Goal: Download file/media

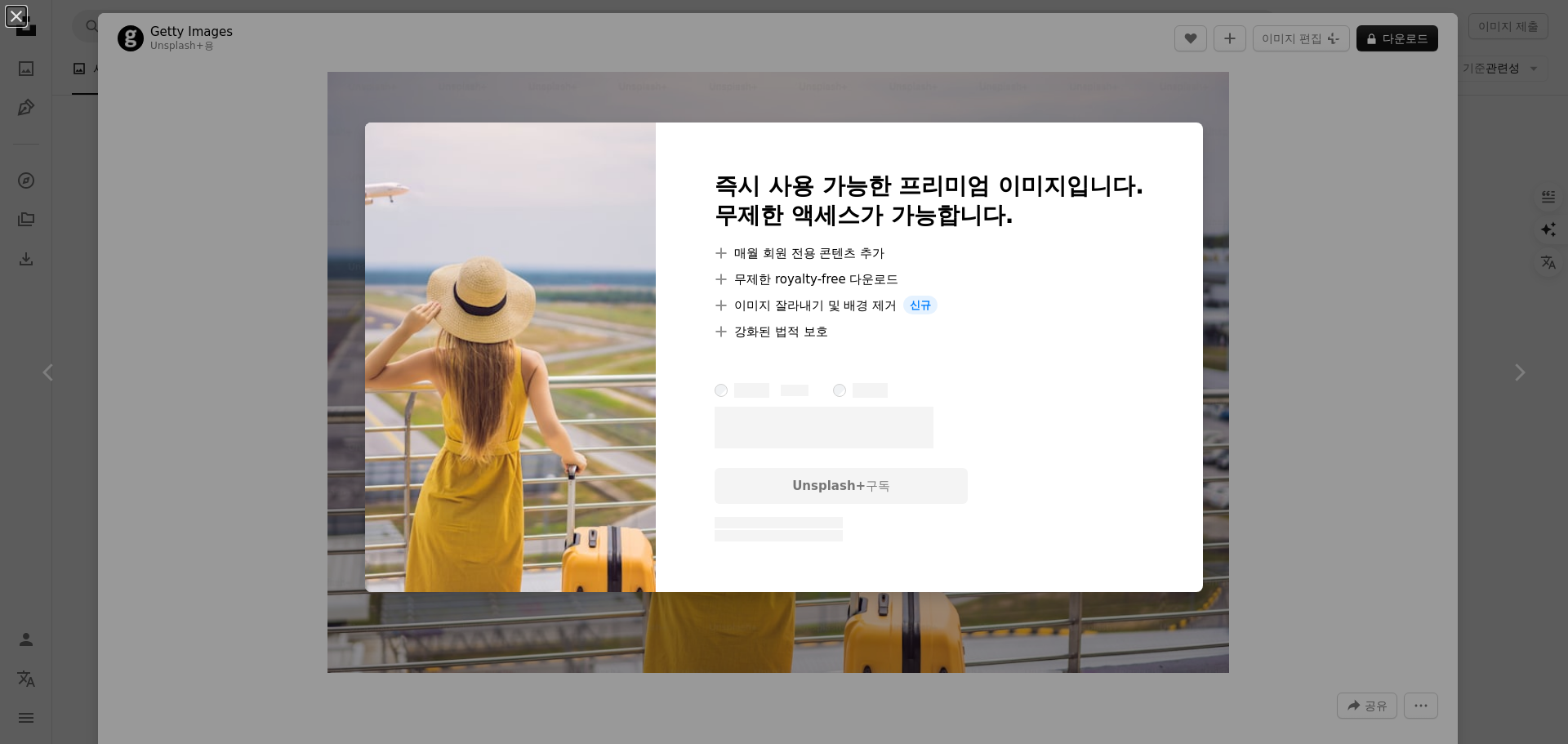
scroll to position [34460, 0]
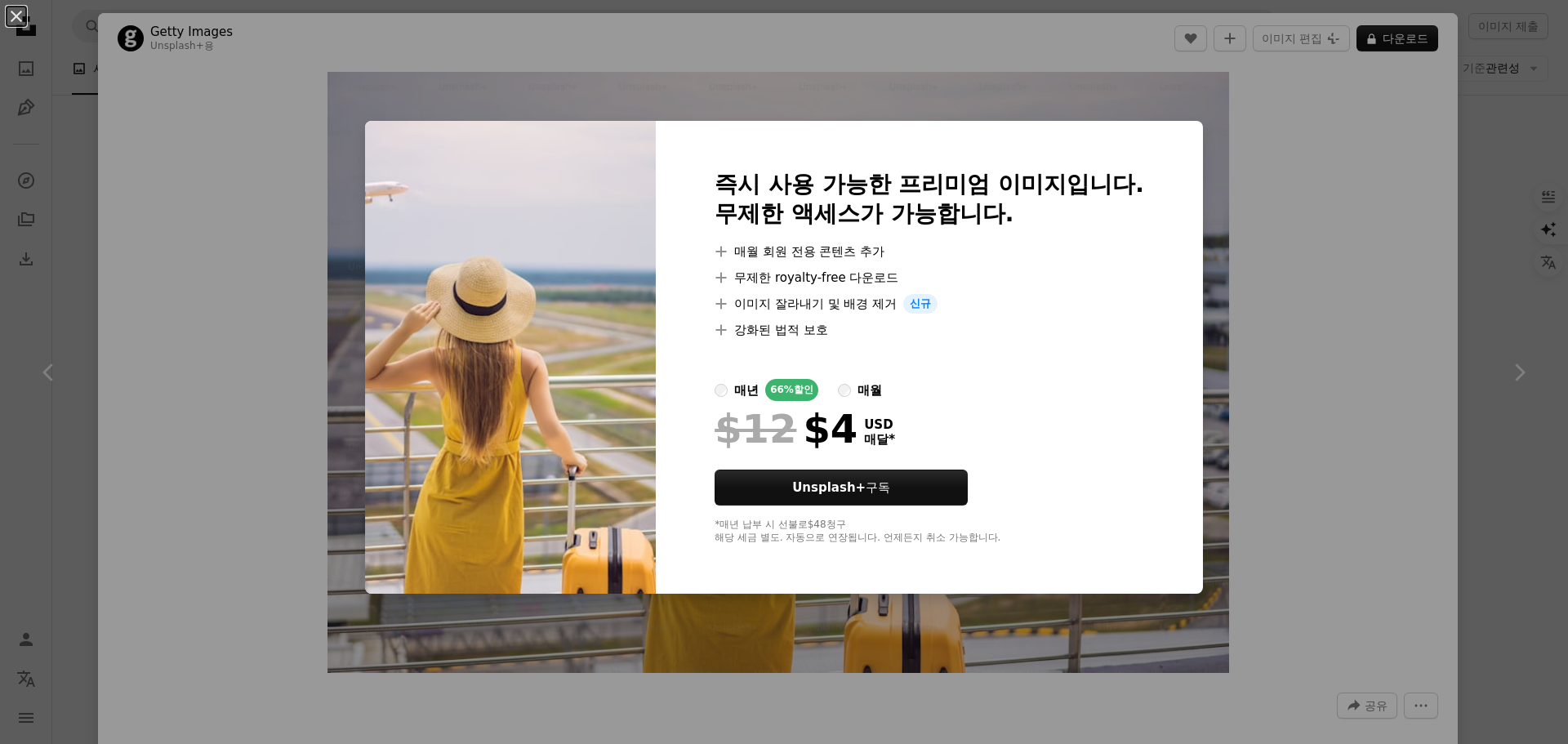
drag, startPoint x: 21, startPoint y: 27, endPoint x: 201, endPoint y: 138, distance: 211.5
click at [21, 26] on button "An X shape" at bounding box center [16, 16] width 19 height 19
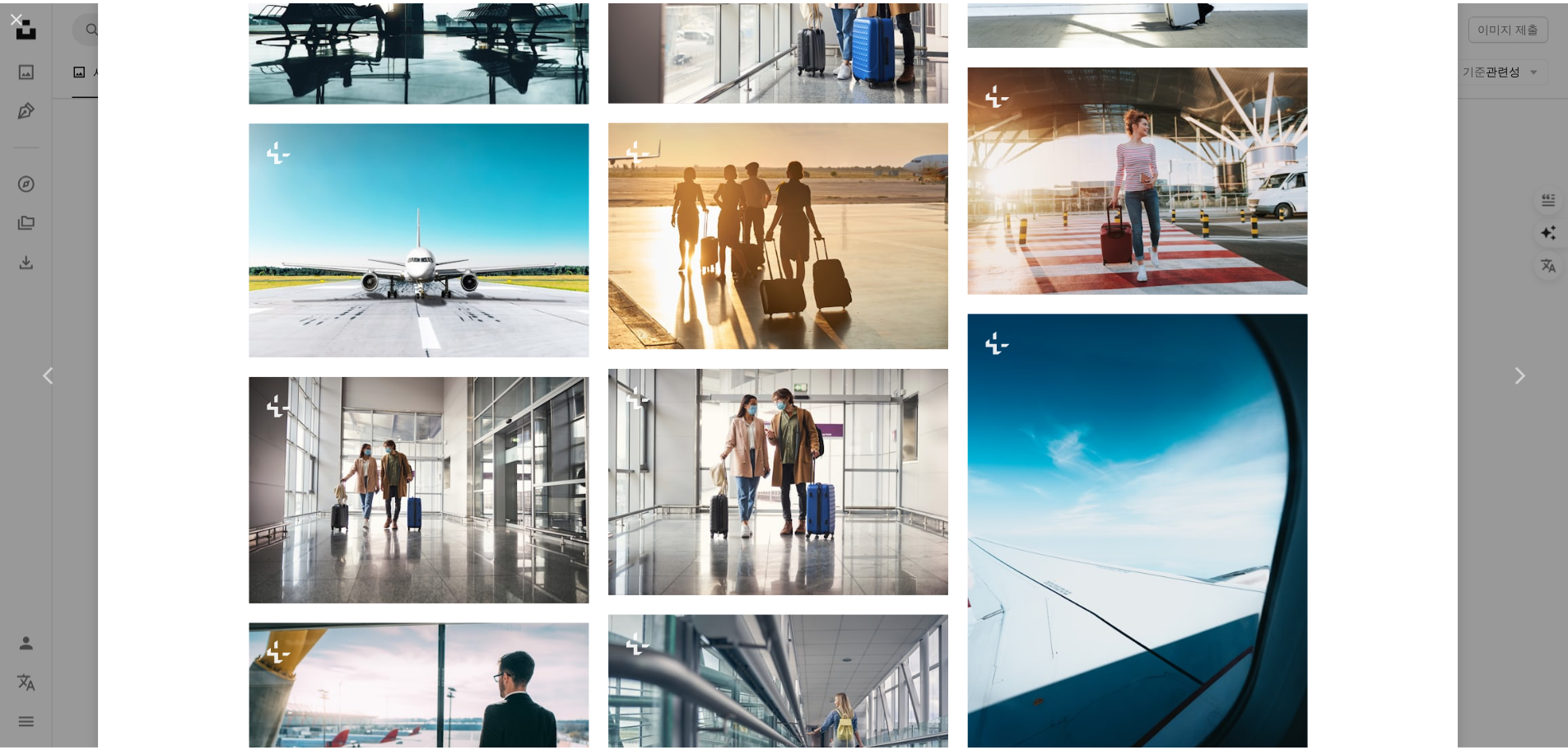
scroll to position [1481, 0]
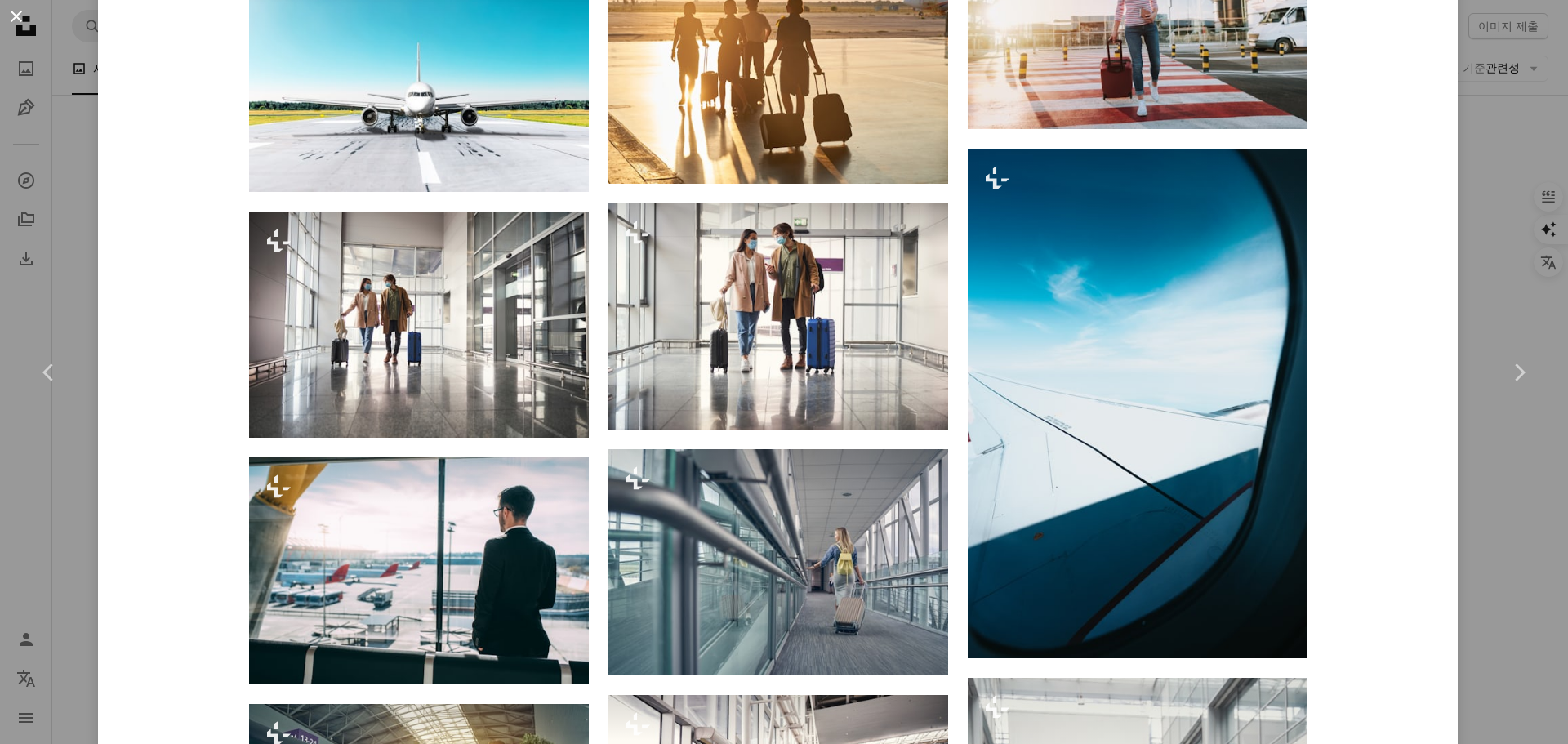
click at [17, 17] on button "An X shape" at bounding box center [16, 16] width 19 height 19
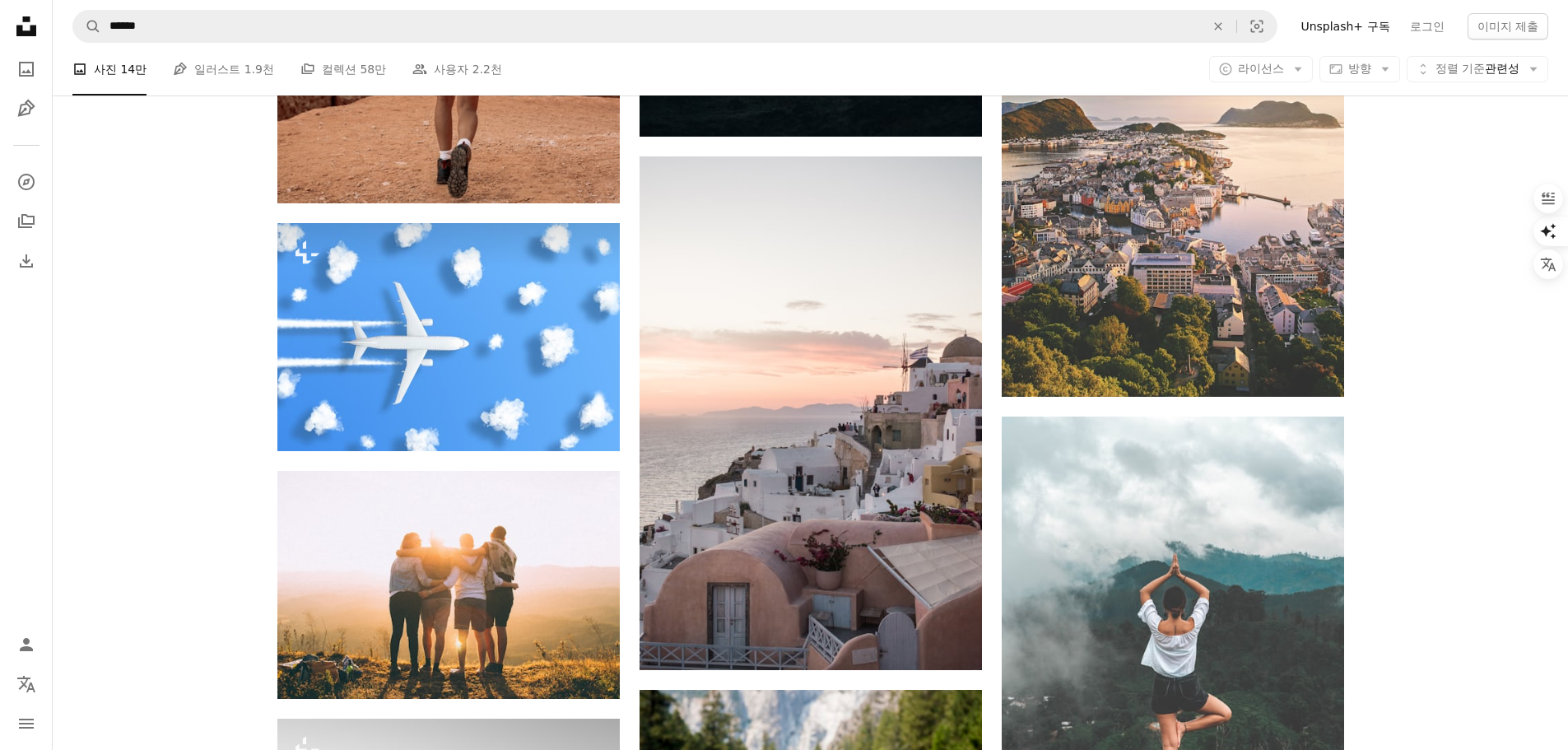
scroll to position [41158, 0]
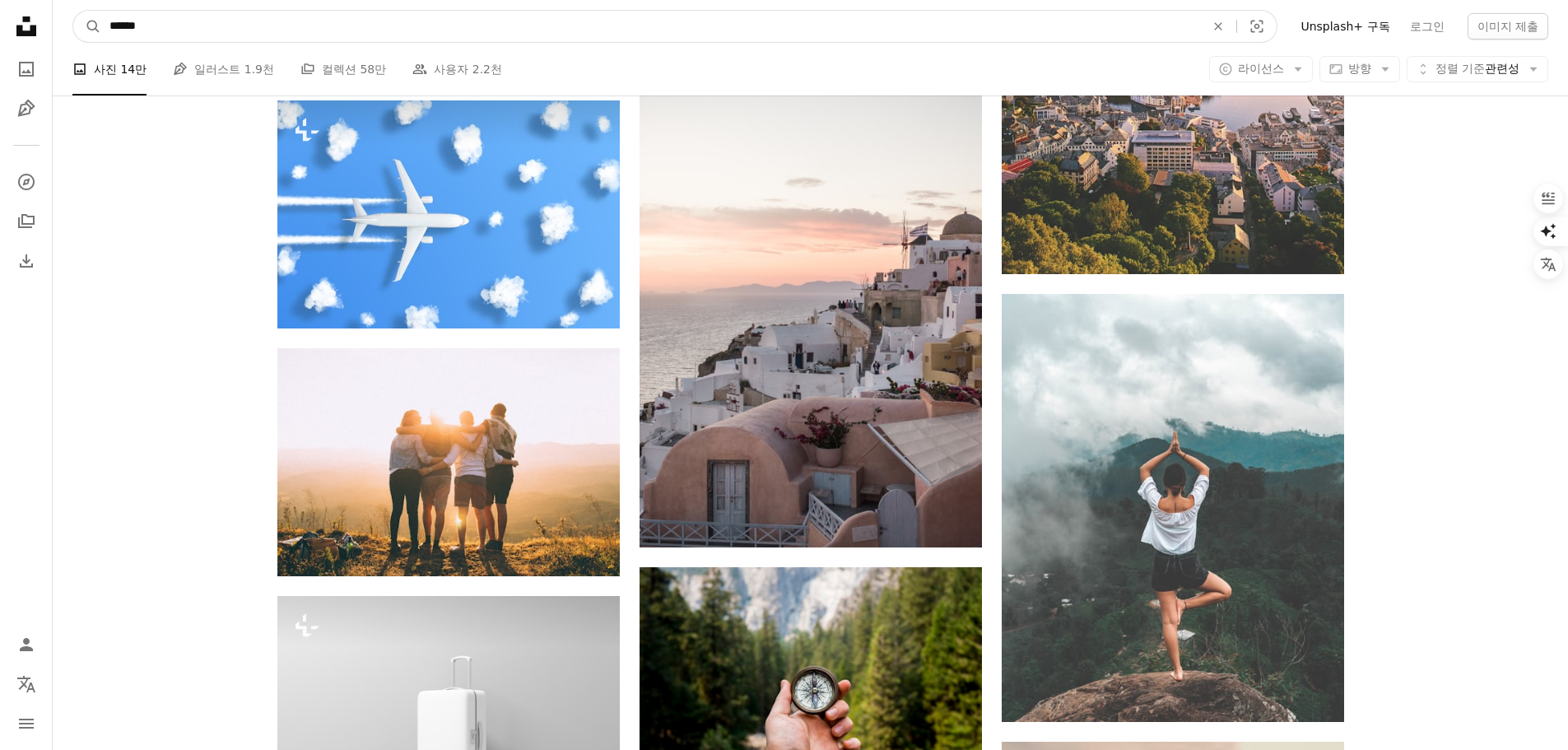
click at [270, 31] on input "******" at bounding box center [651, 26] width 1099 height 31
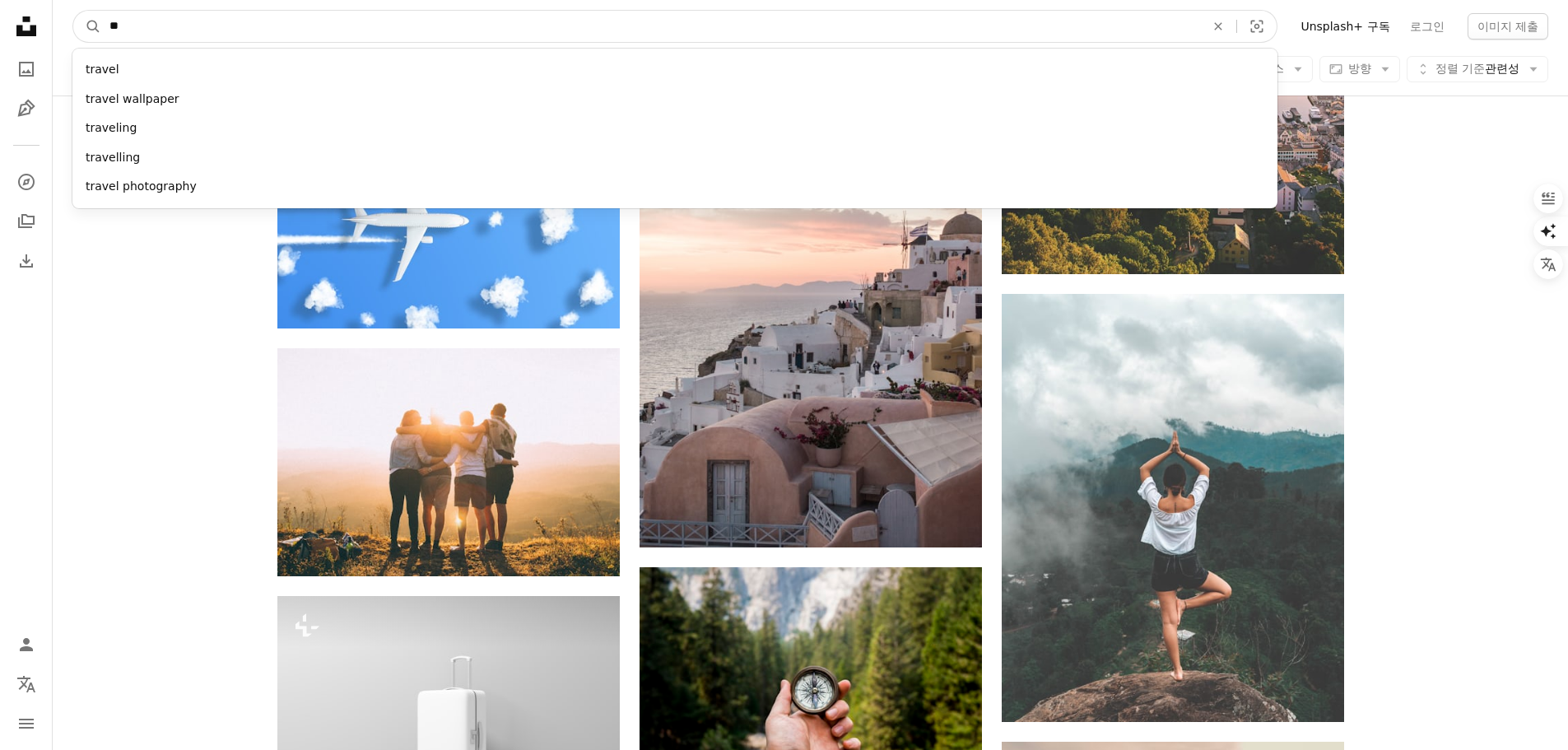
type input "*"
type input "******"
click at [74, 11] on button "A magnifying glass" at bounding box center [88, 26] width 28 height 31
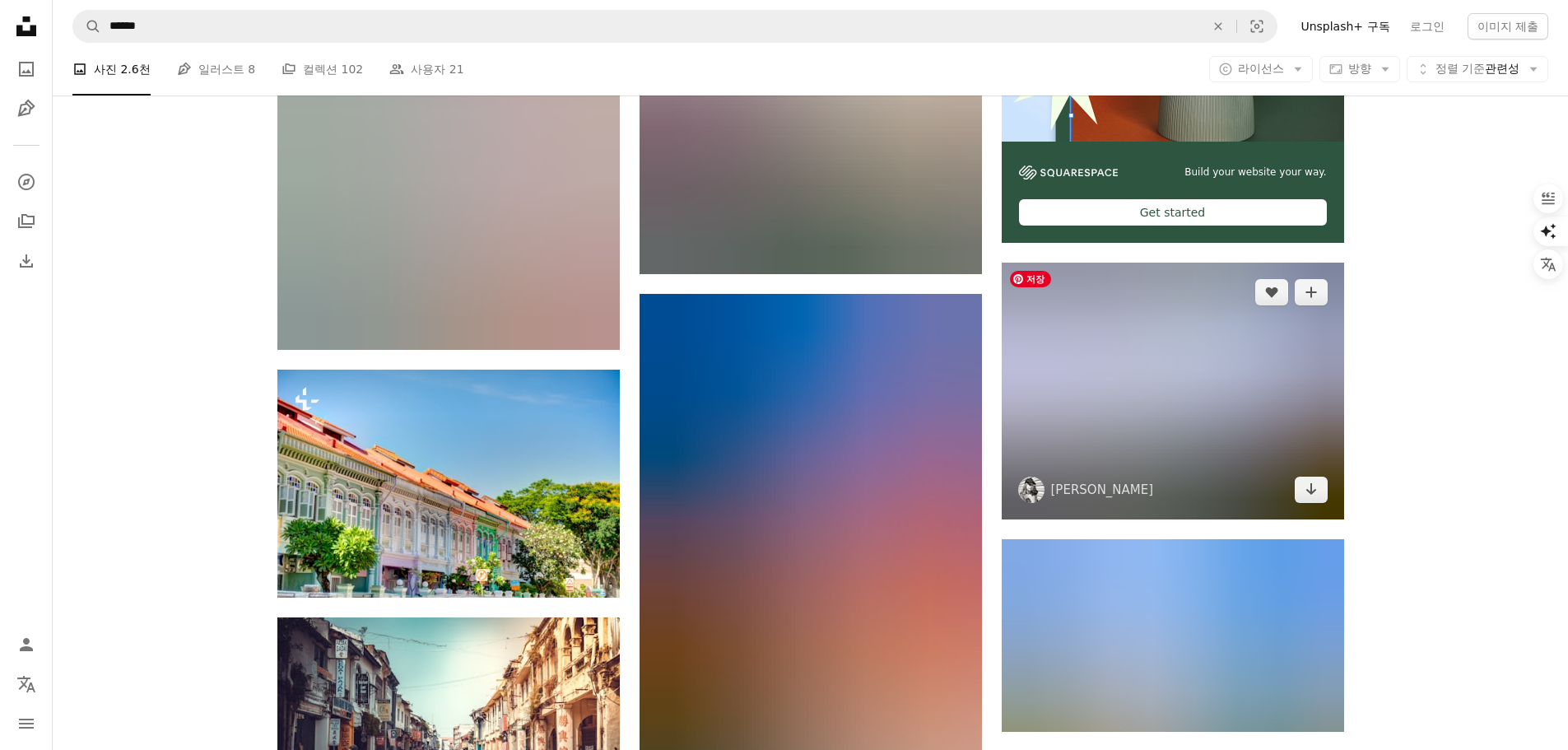
scroll to position [494, 0]
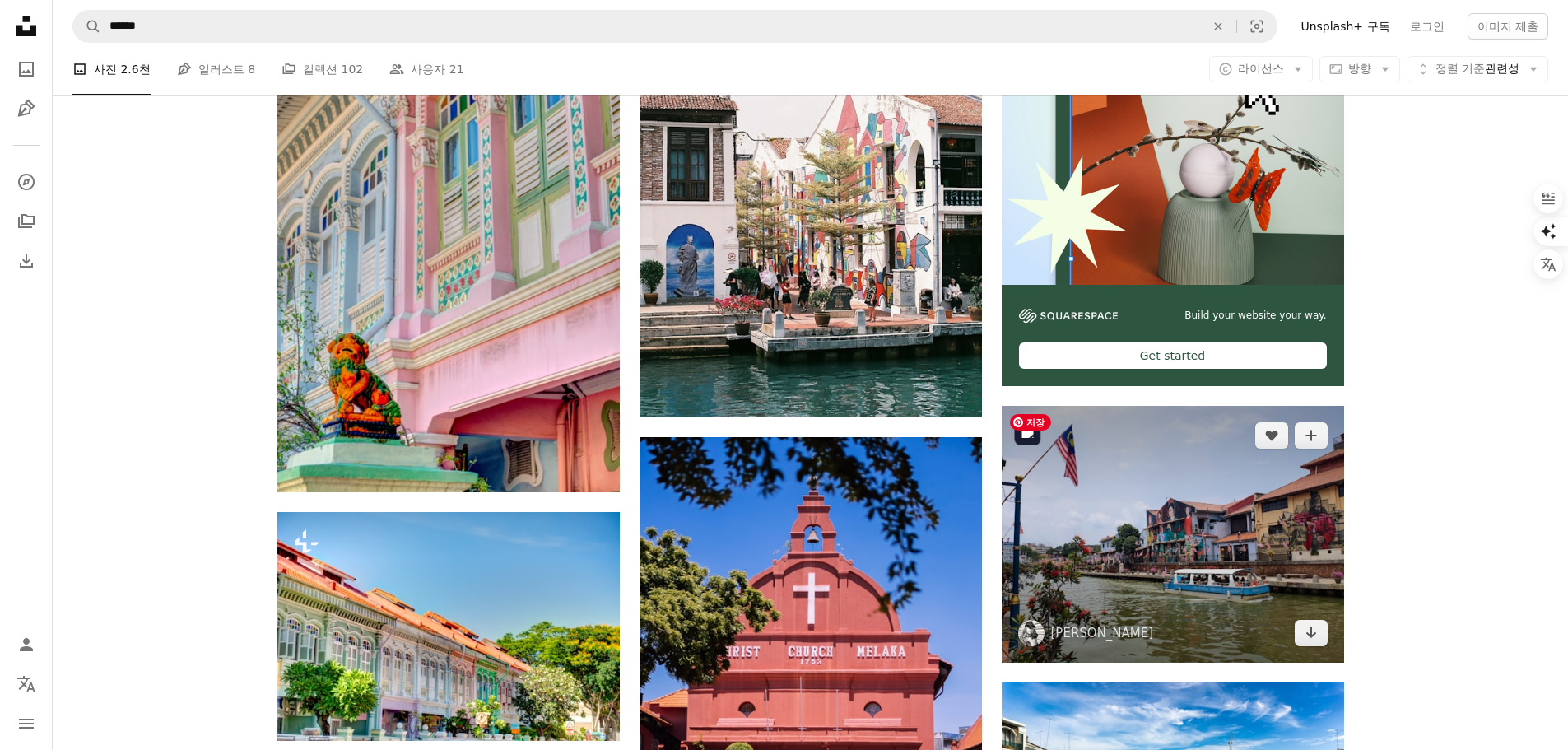
click at [1174, 546] on img at bounding box center [1173, 535] width 342 height 257
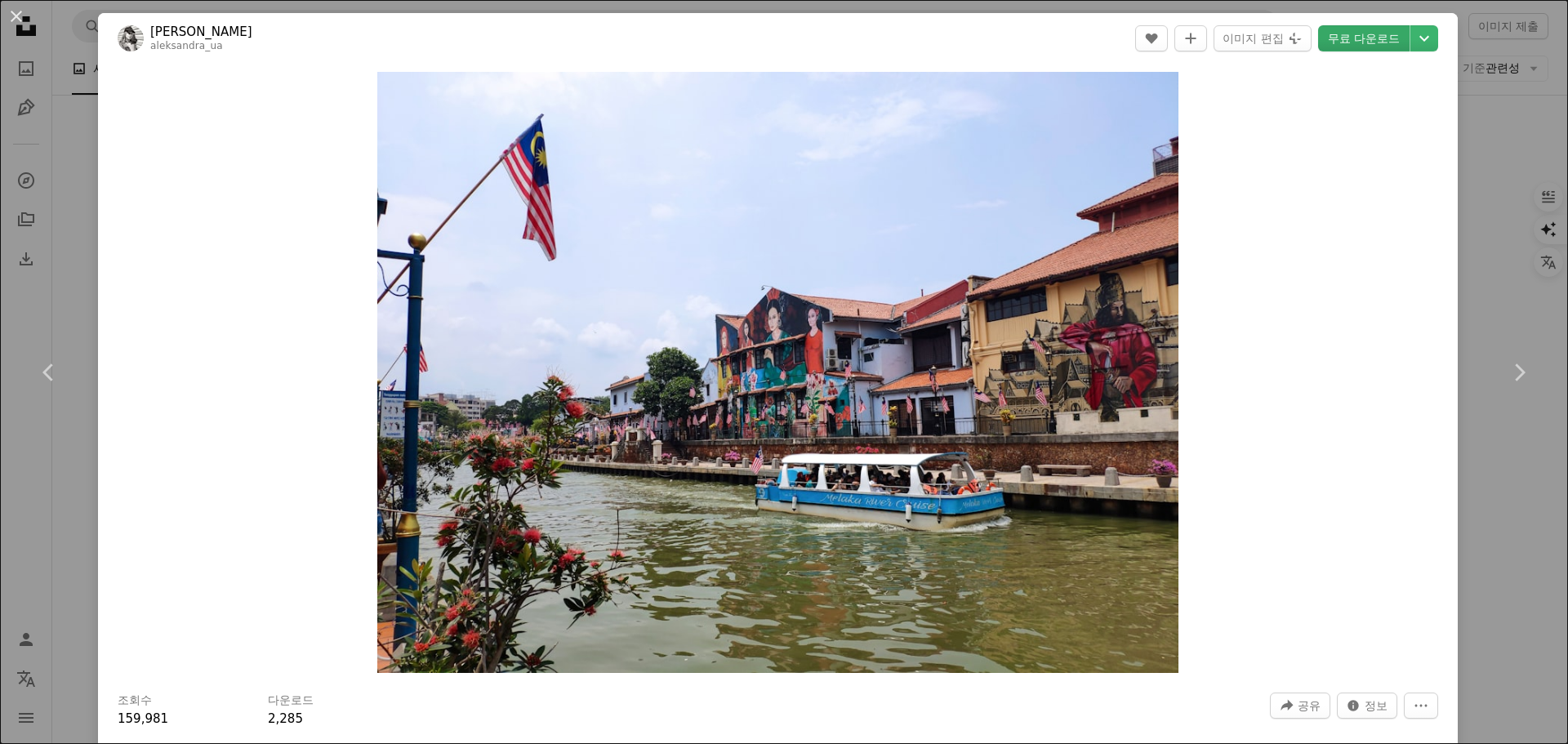
click at [1348, 40] on link "무료 다운로드" at bounding box center [1364, 39] width 91 height 26
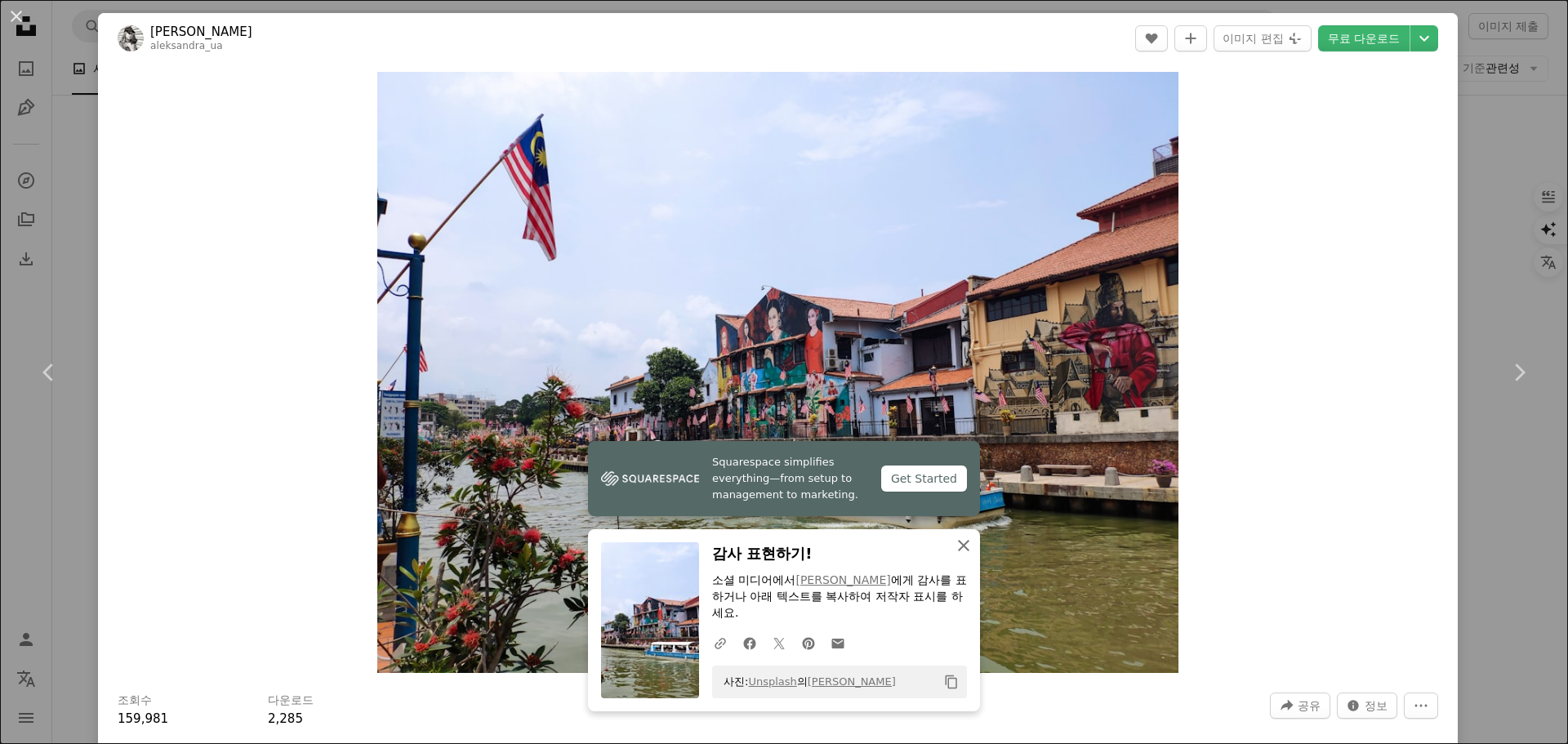
click at [959, 543] on icon "button" at bounding box center [963, 545] width 11 height 11
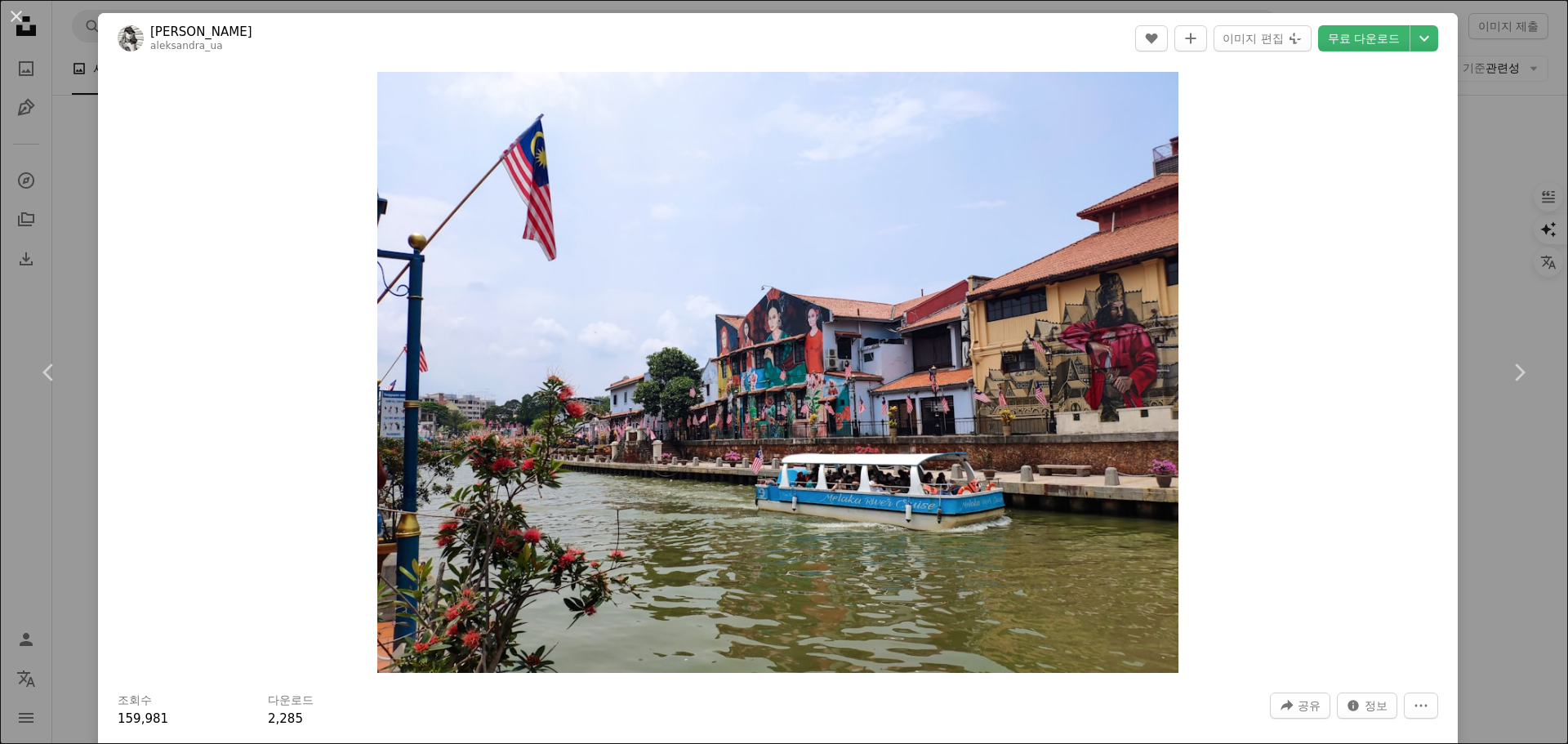
click at [17, 17] on button "An X shape" at bounding box center [16, 16] width 19 height 19
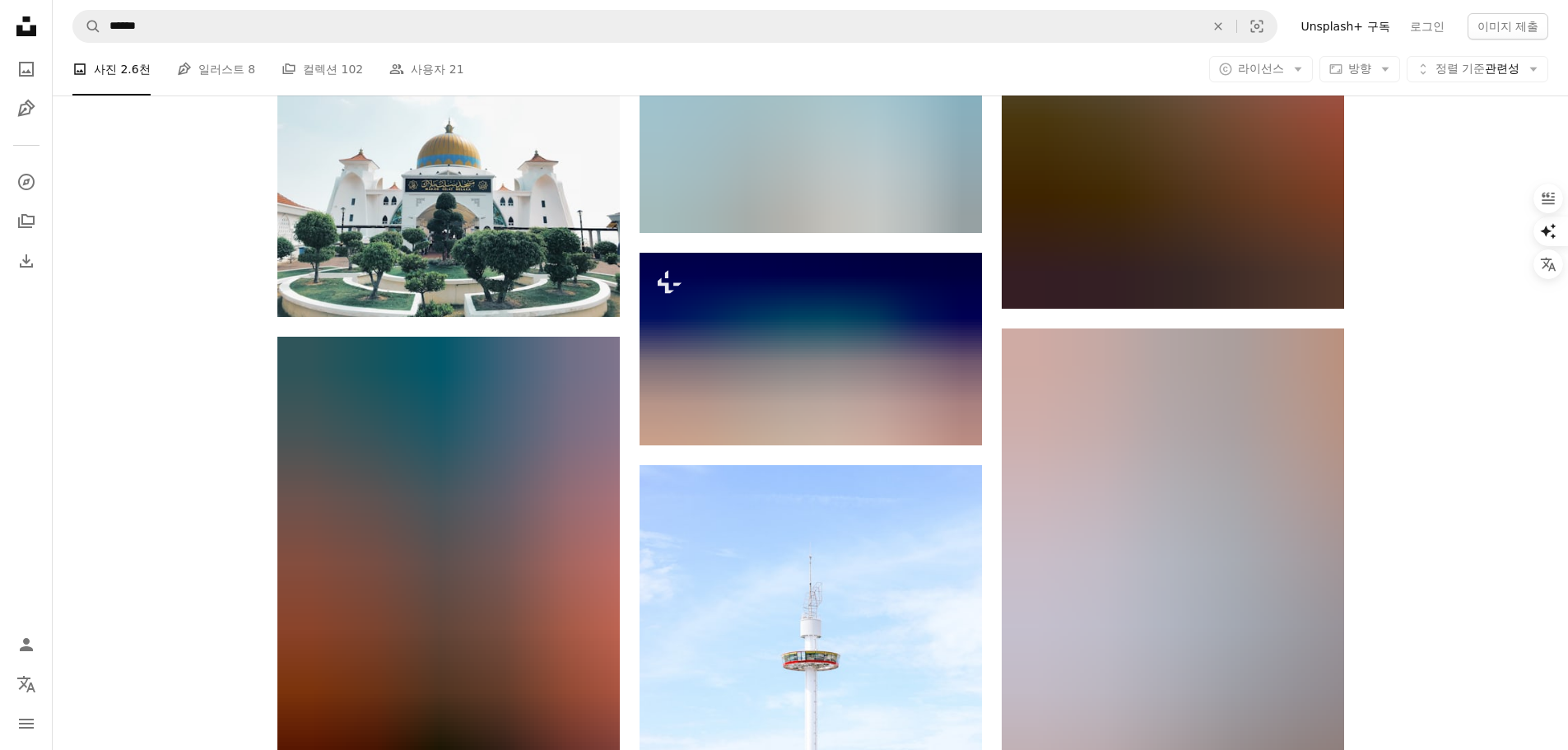
scroll to position [1811, 0]
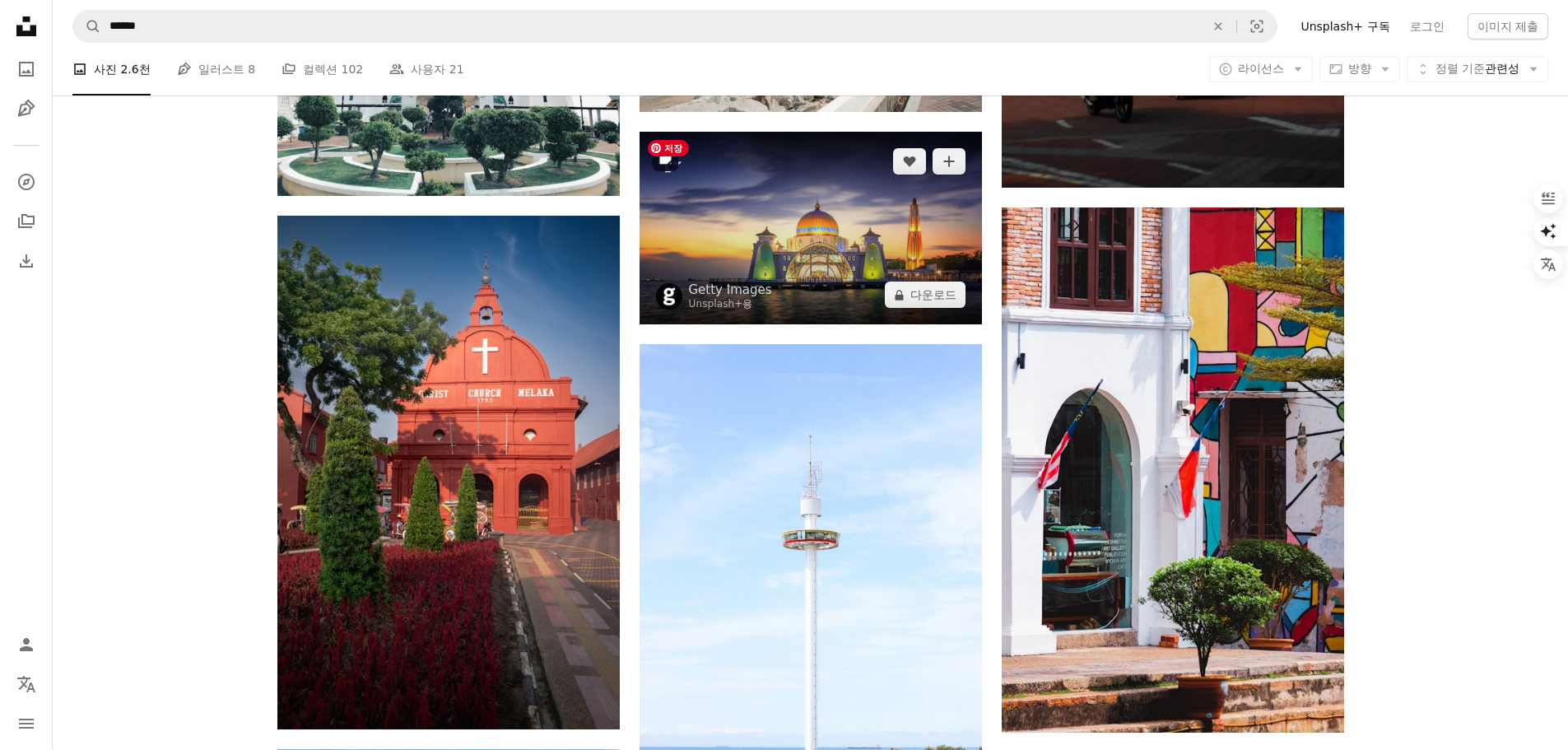
click at [813, 236] on img at bounding box center [810, 228] width 342 height 192
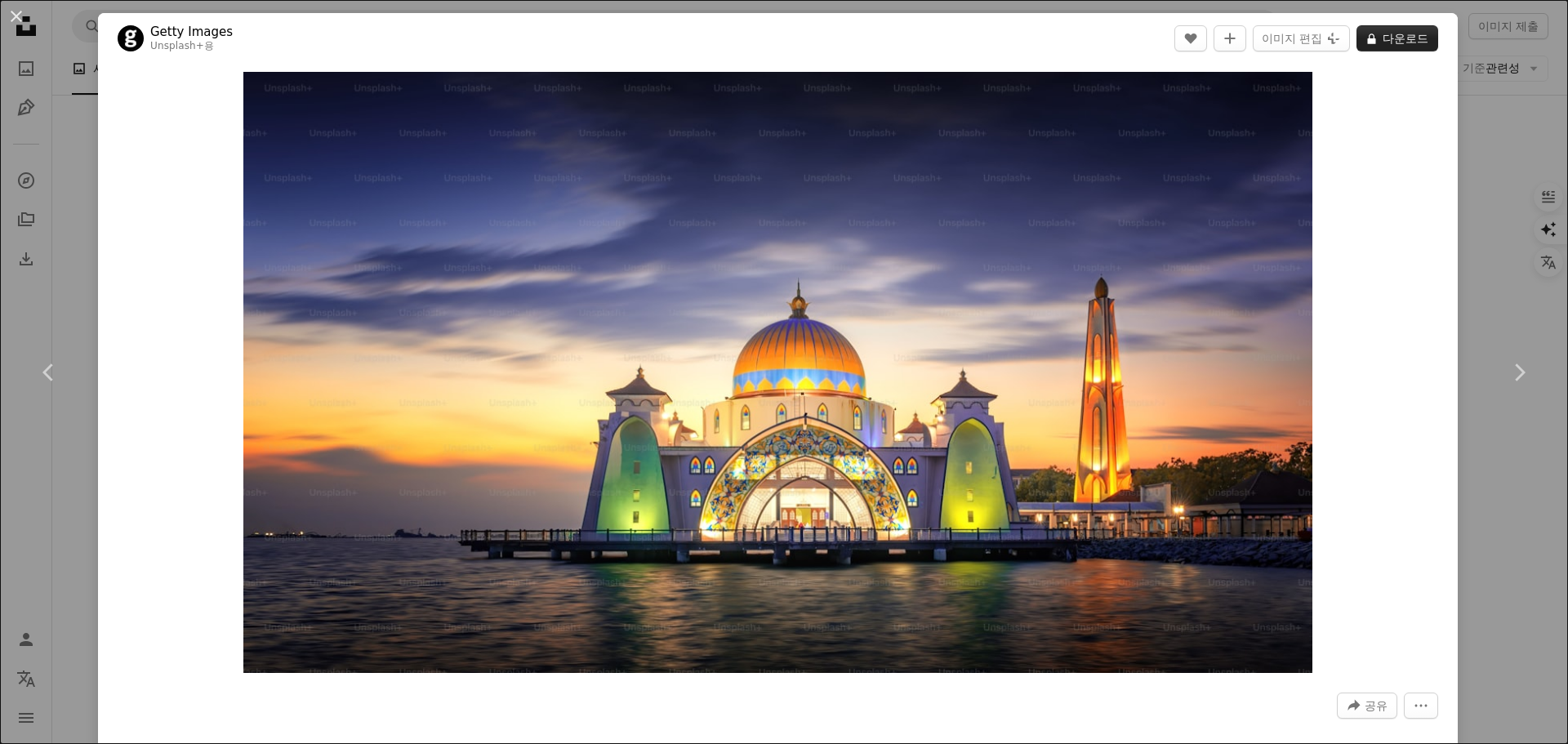
click at [1382, 40] on button "A lock 다운로드" at bounding box center [1397, 39] width 82 height 26
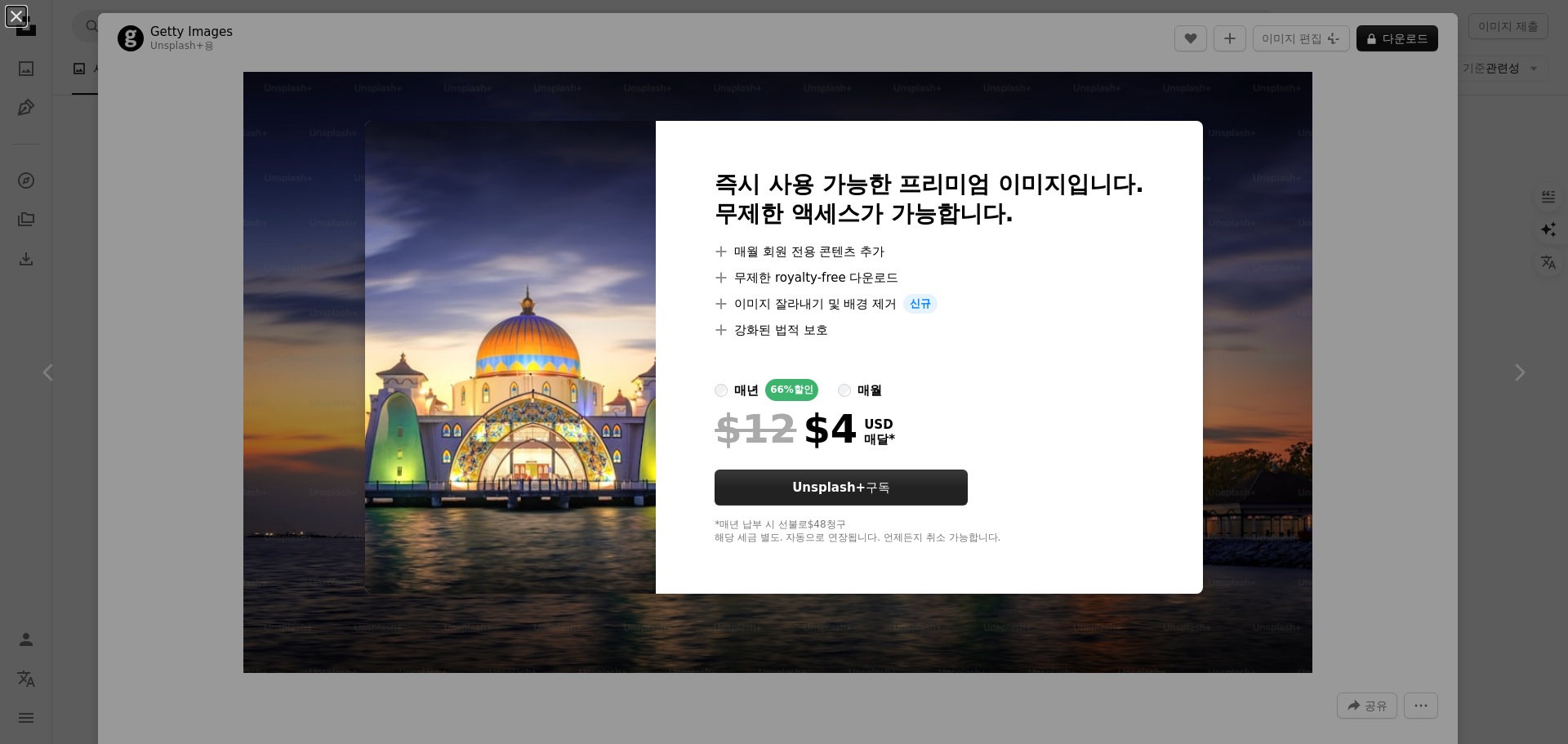
click at [864, 480] on button "Unsplash+ 구독" at bounding box center [841, 487] width 253 height 36
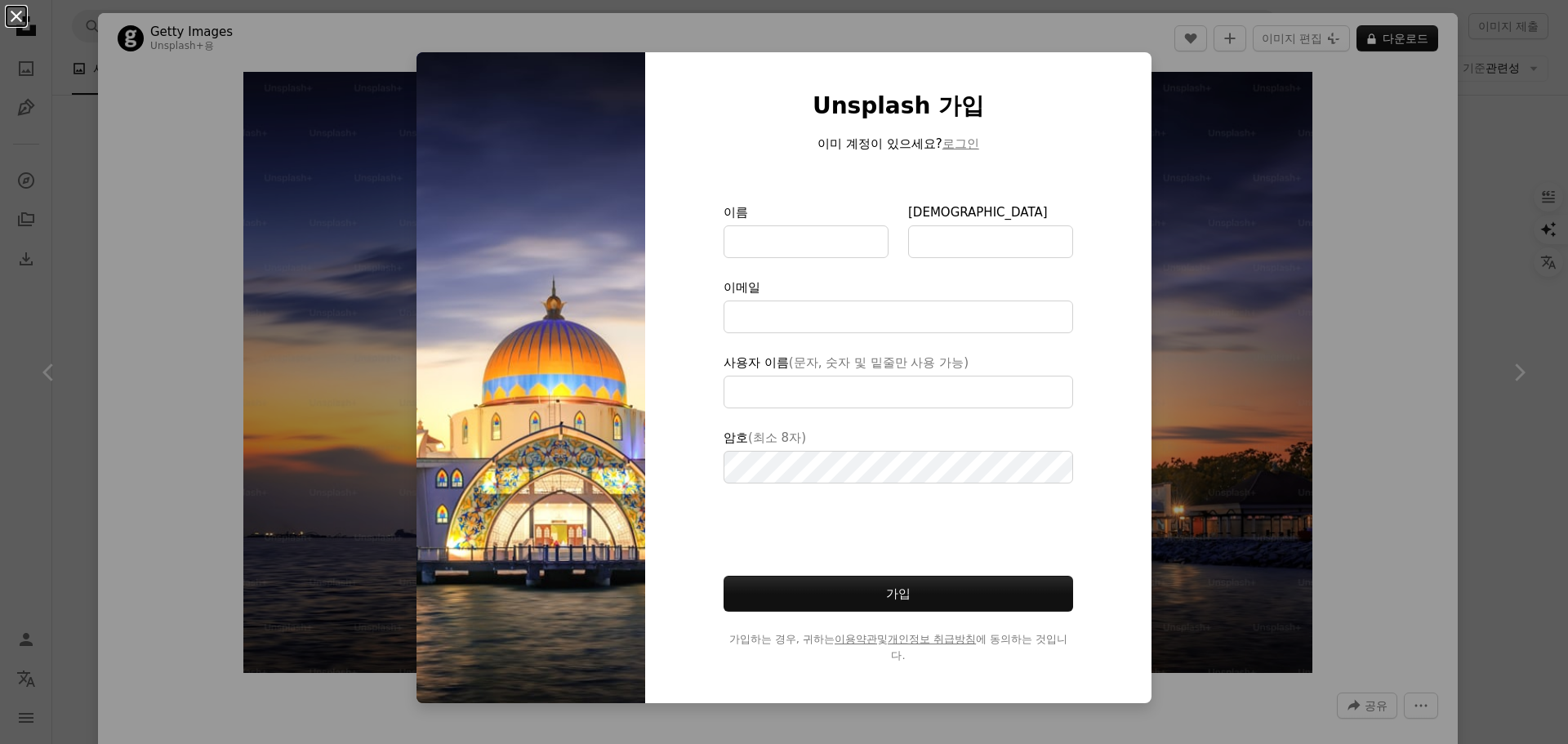
click at [26, 25] on button "An X shape" at bounding box center [16, 16] width 19 height 19
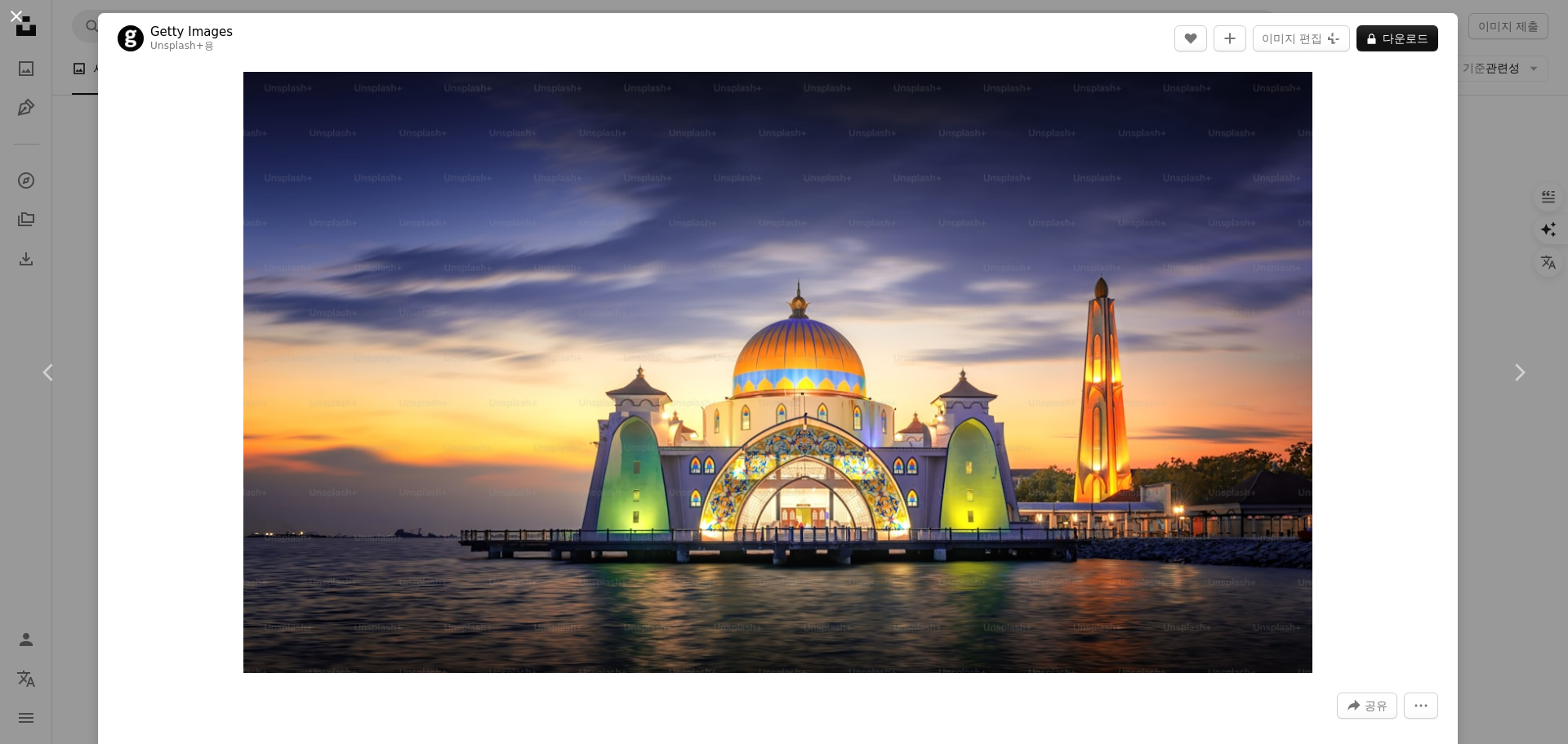
click at [19, 16] on button "An X shape" at bounding box center [16, 16] width 19 height 19
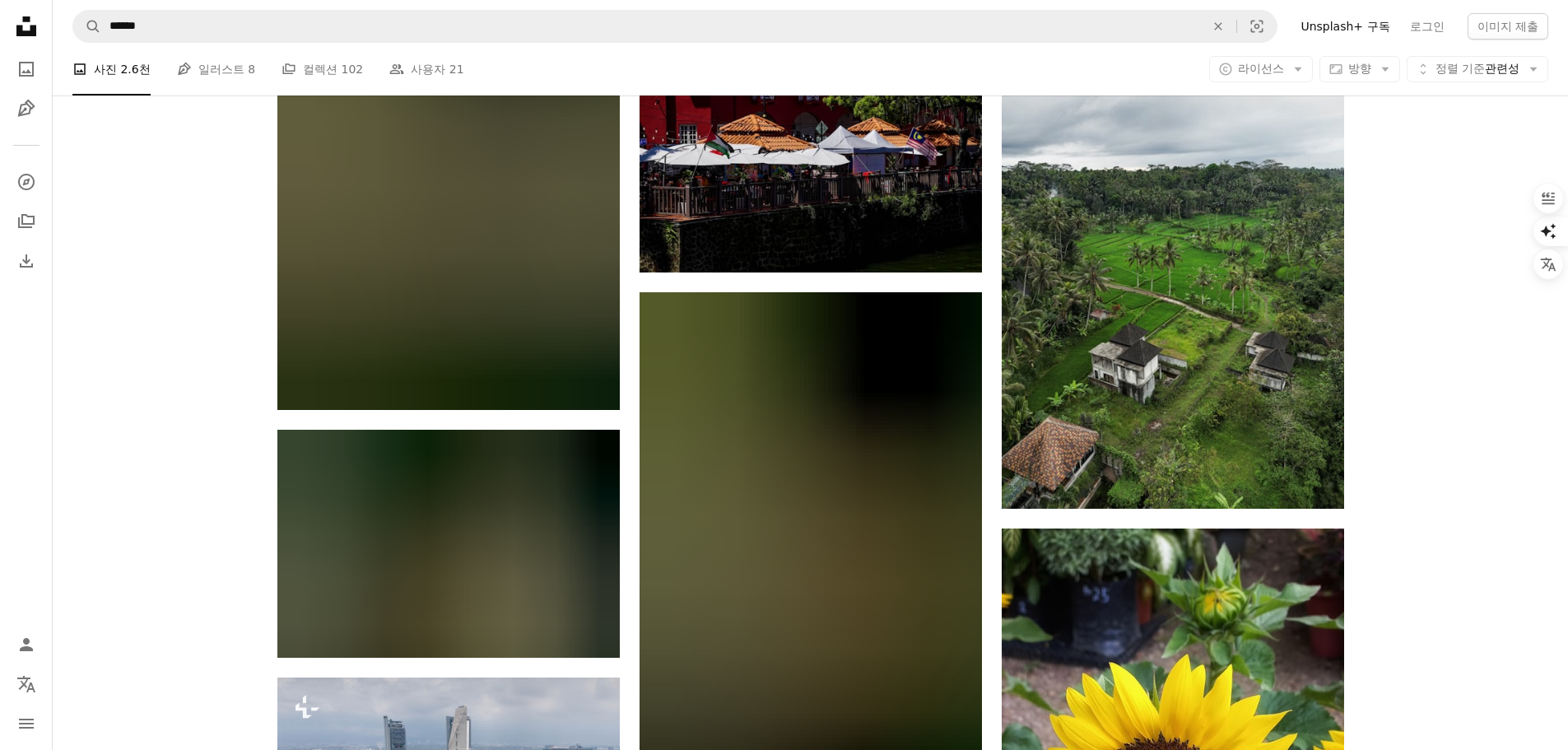
scroll to position [16793, 0]
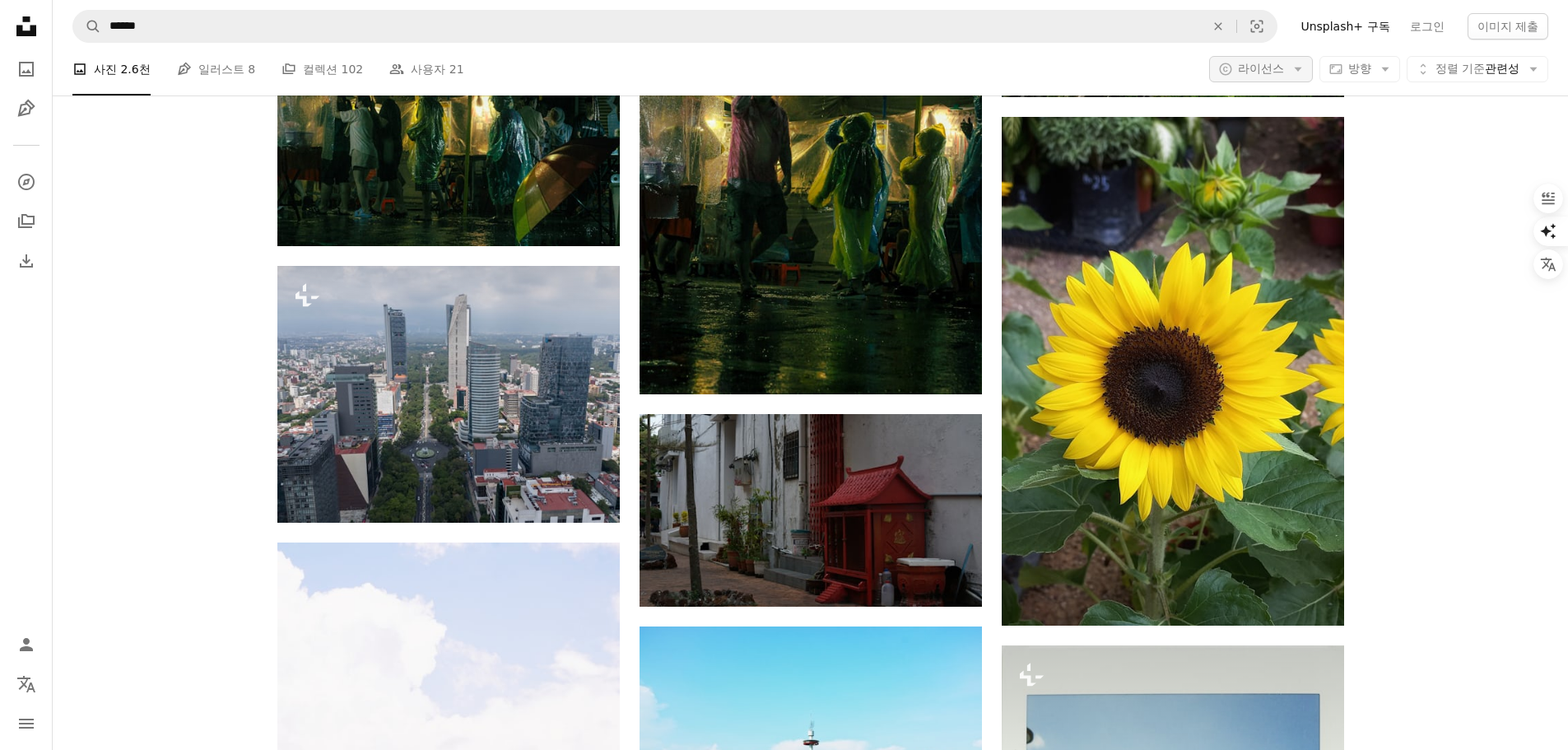
click at [1296, 73] on icon "Arrow down" at bounding box center [1298, 69] width 15 height 15
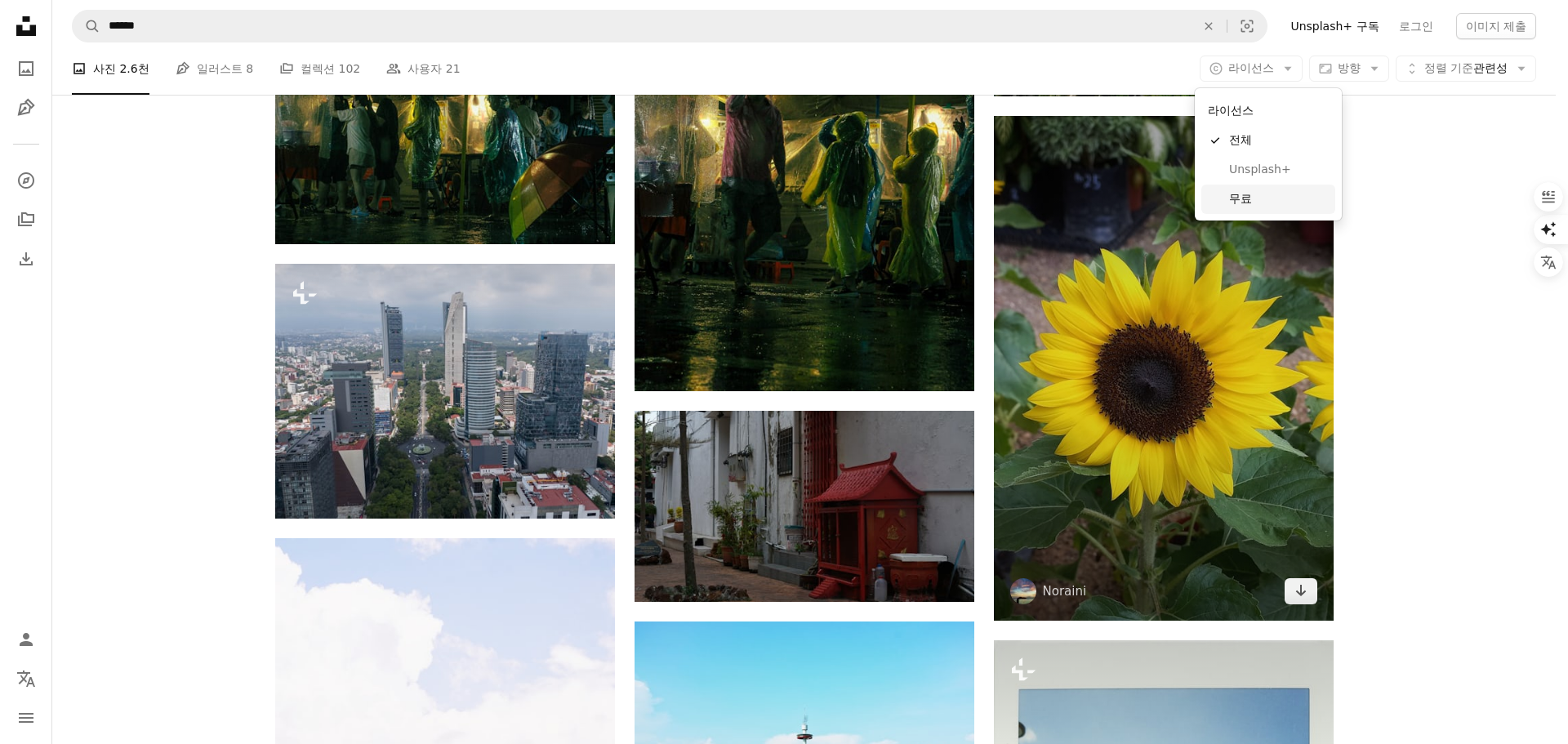
click at [1247, 198] on span "무료" at bounding box center [1278, 199] width 99 height 17
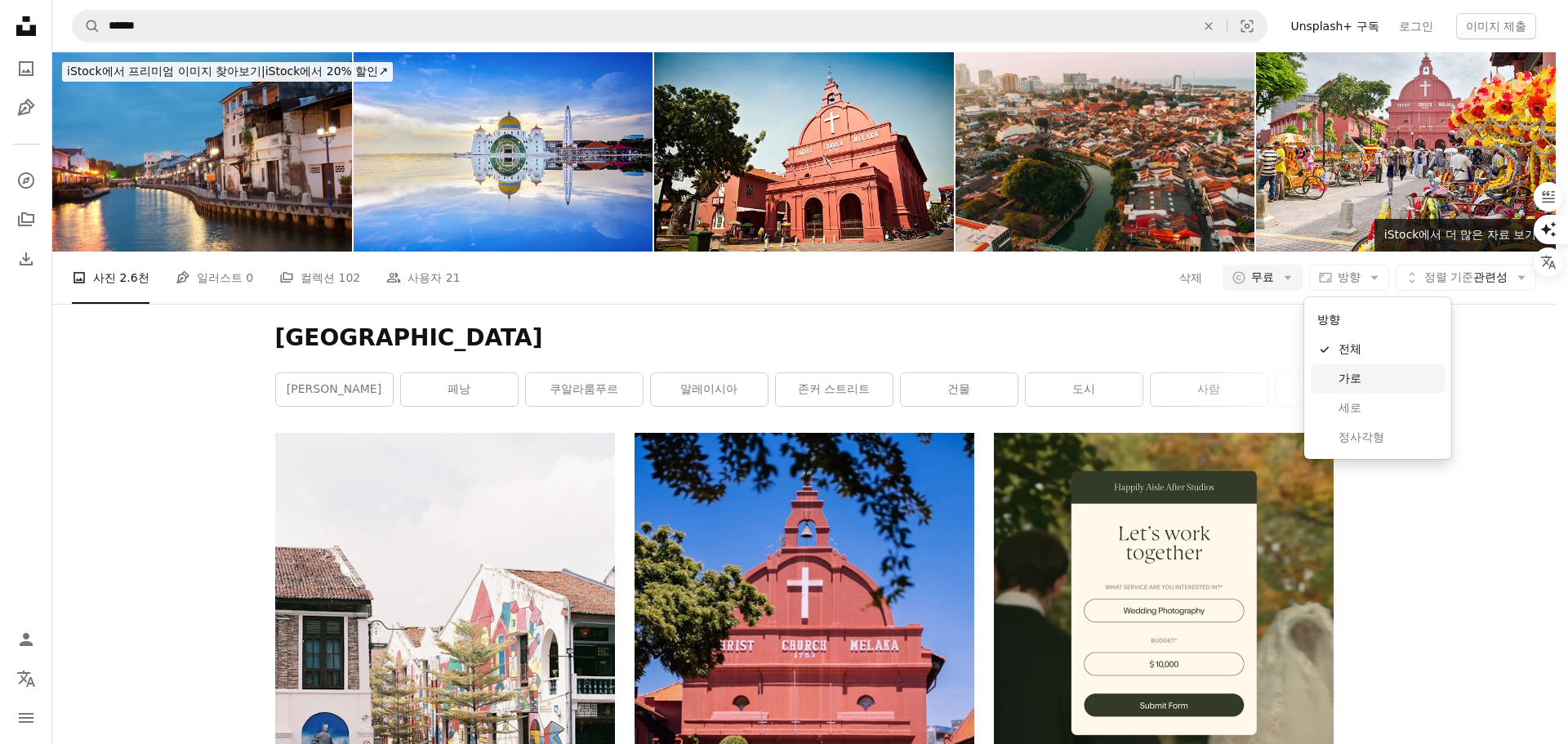
click at [1350, 378] on span "가로" at bounding box center [1388, 379] width 99 height 17
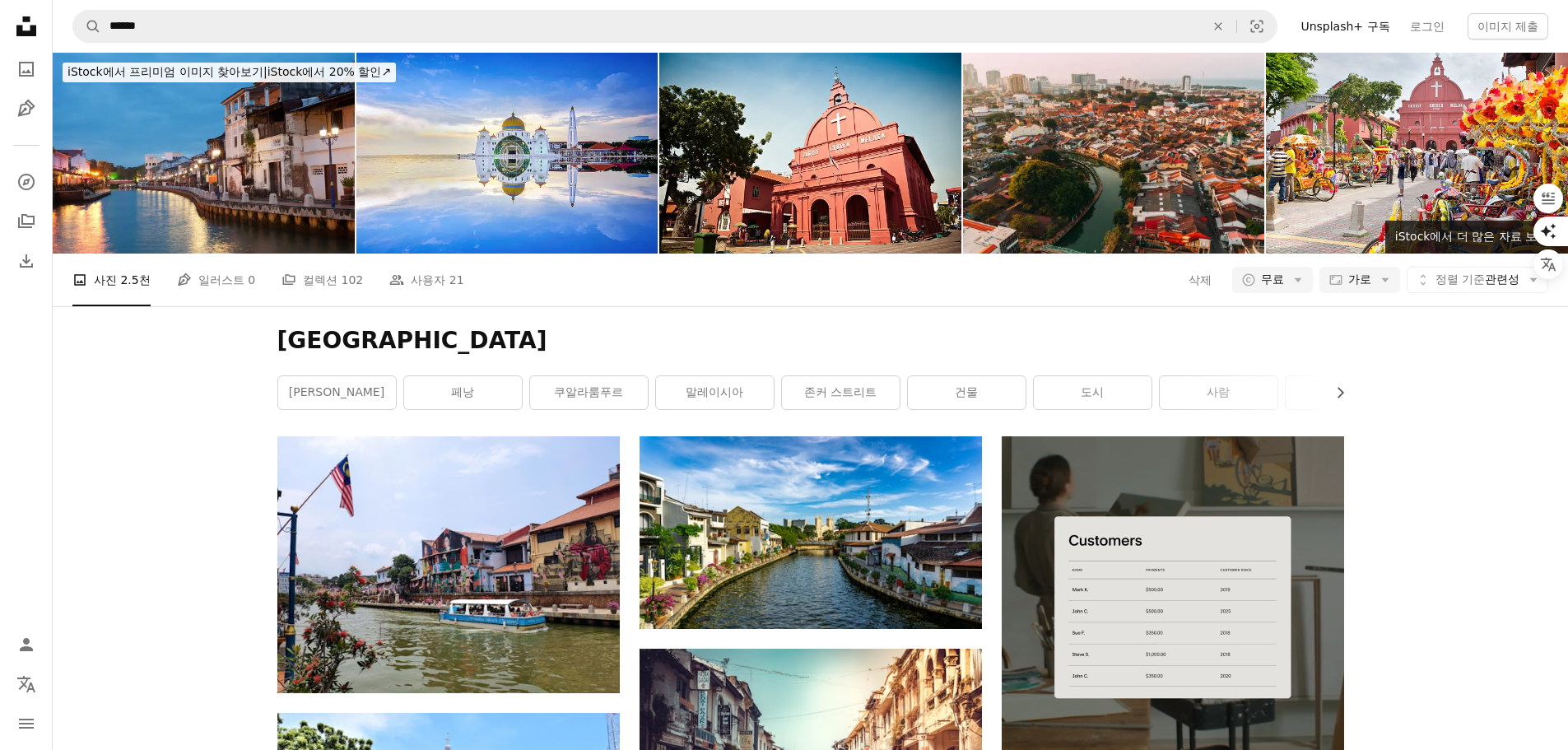
scroll to position [329, 0]
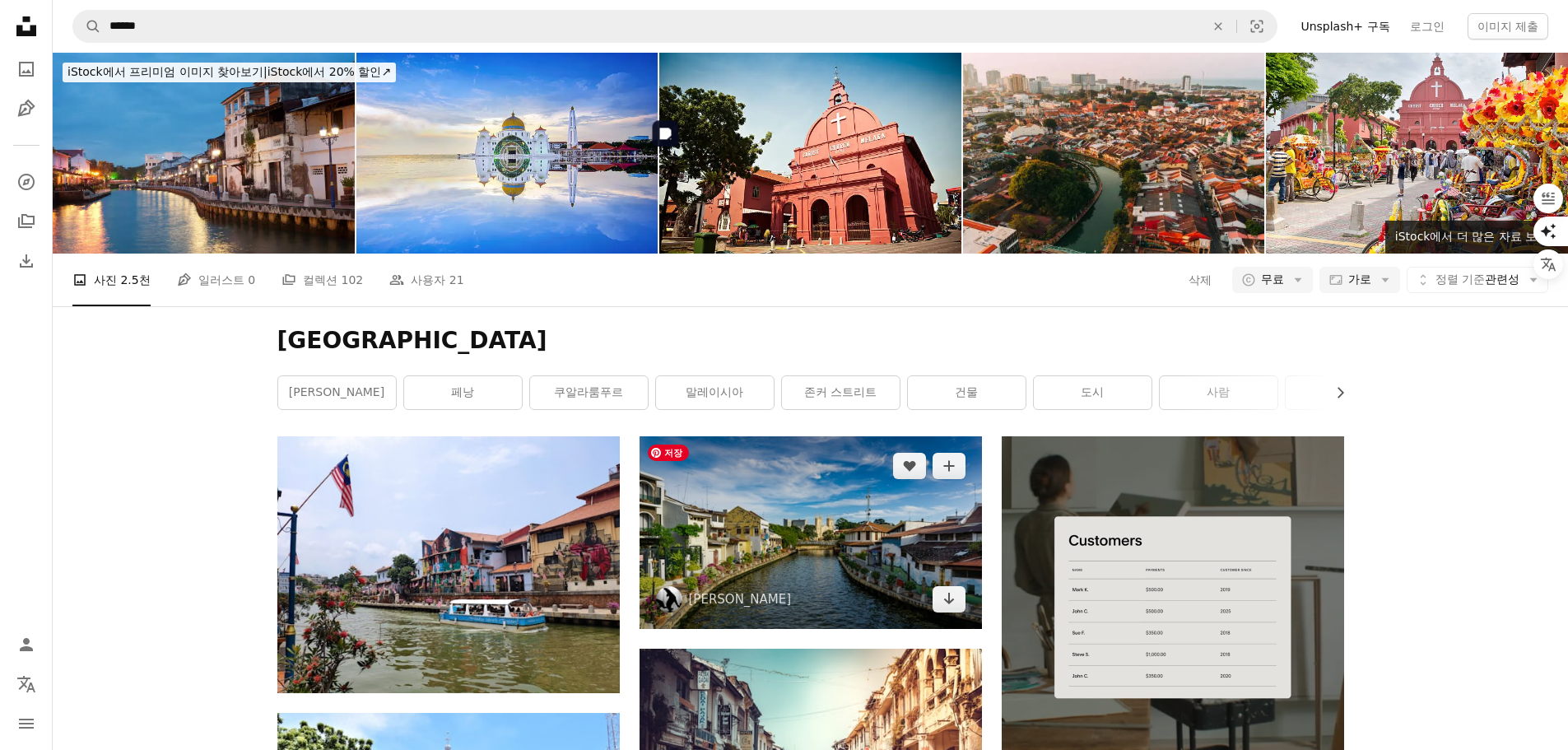
click at [768, 436] on img at bounding box center [810, 532] width 342 height 192
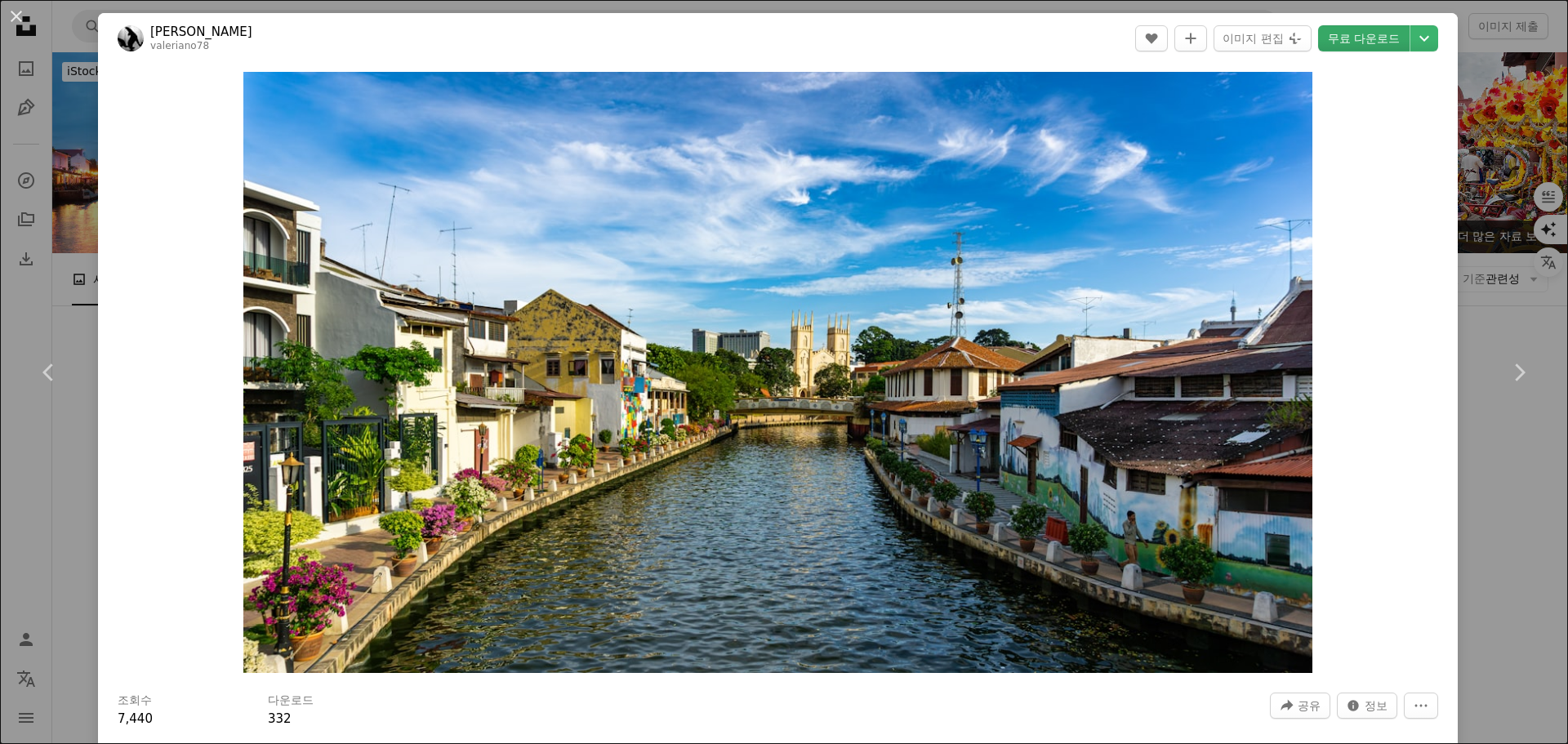
click at [1338, 41] on link "무료 다운로드" at bounding box center [1364, 39] width 91 height 26
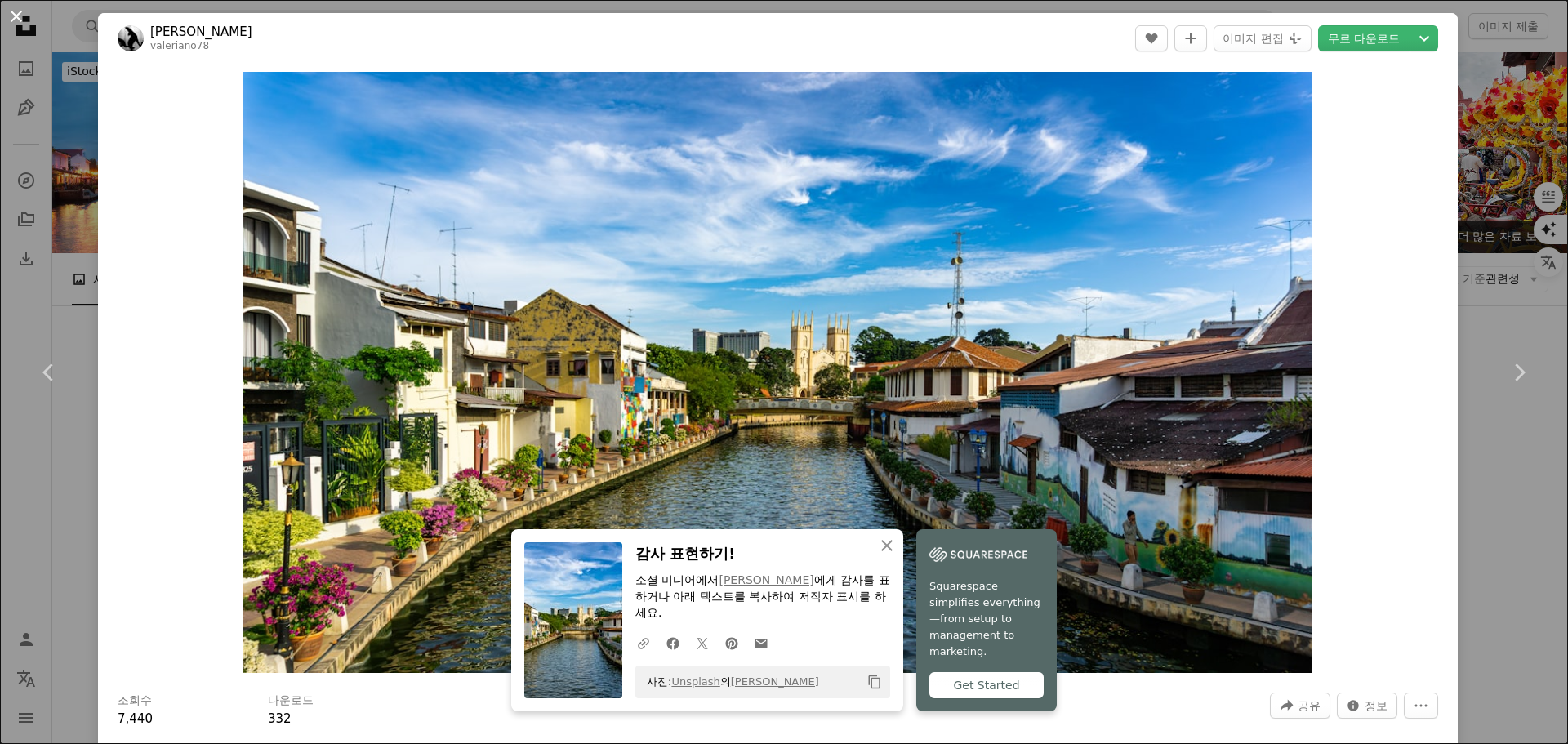
click at [17, 16] on button "An X shape" at bounding box center [16, 16] width 19 height 19
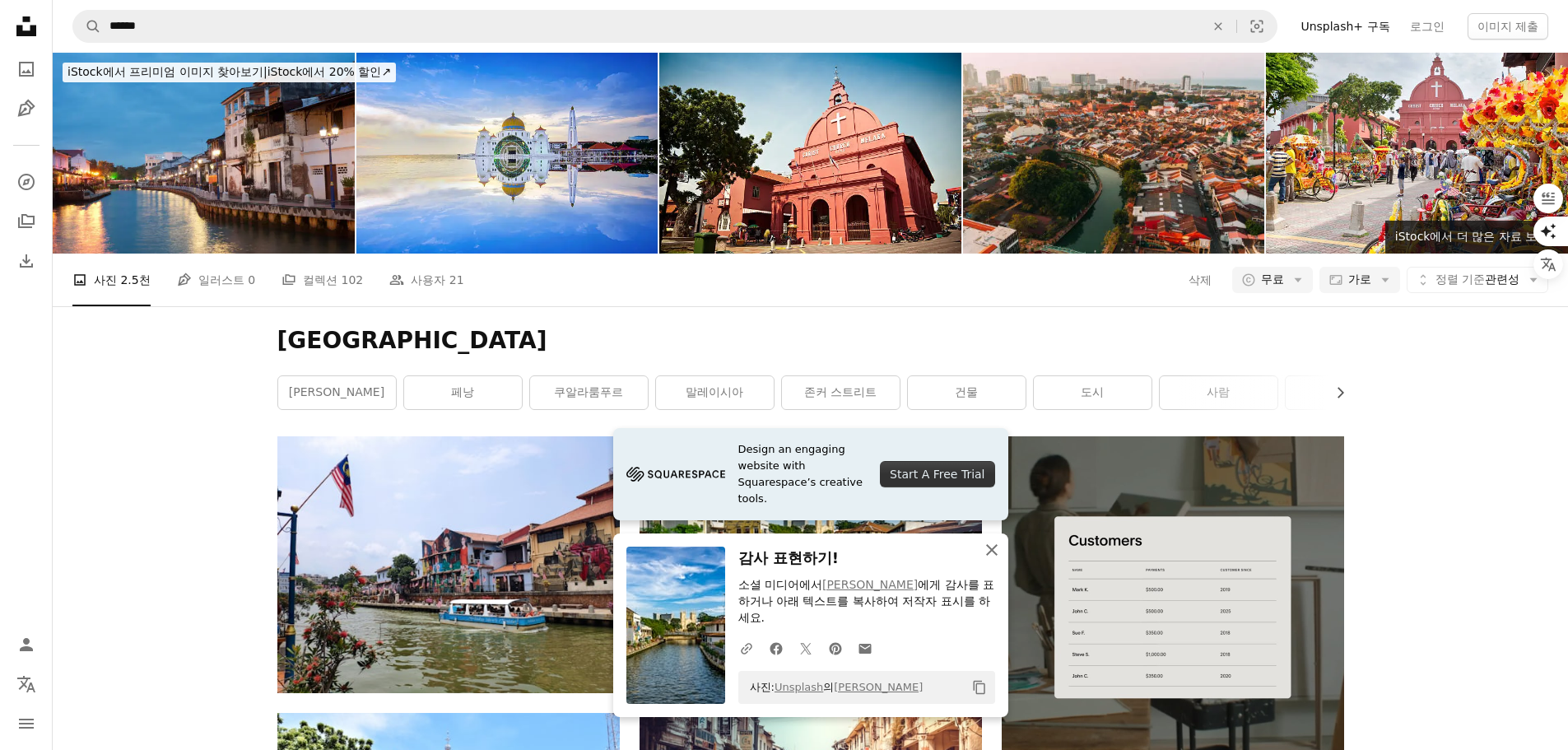
click at [995, 547] on icon "button" at bounding box center [991, 550] width 12 height 12
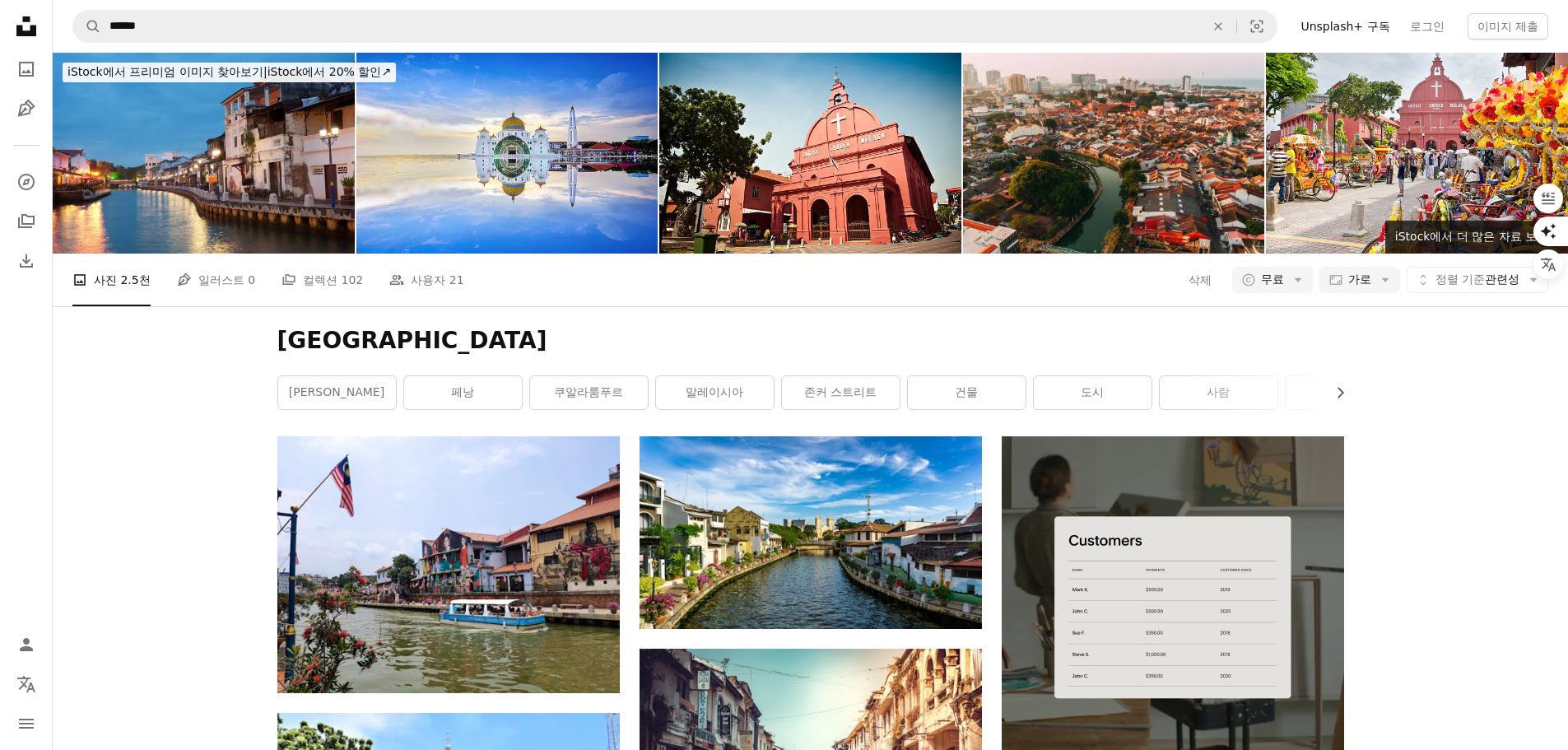
scroll to position [494, 0]
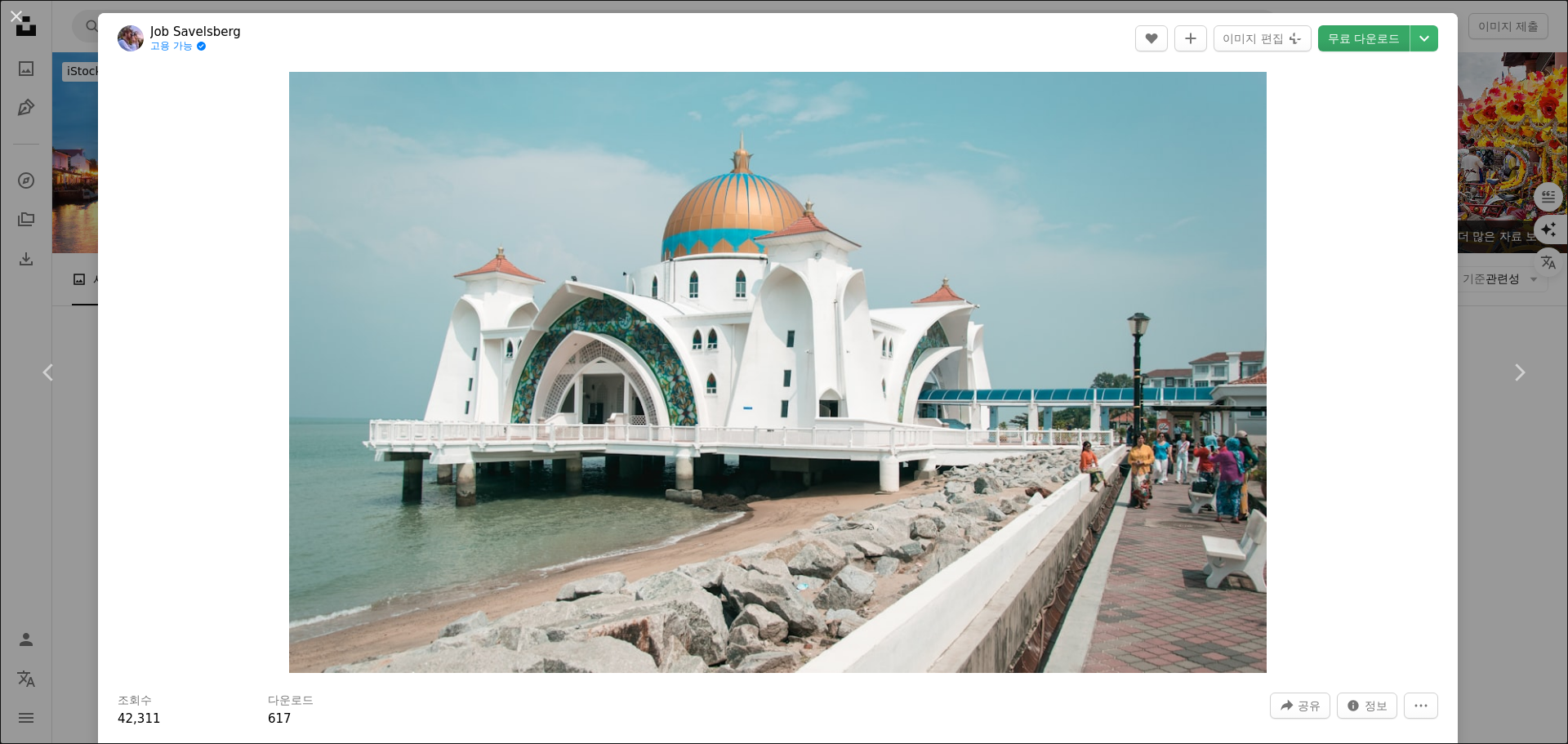
click at [1343, 39] on link "무료 다운로드" at bounding box center [1364, 39] width 91 height 26
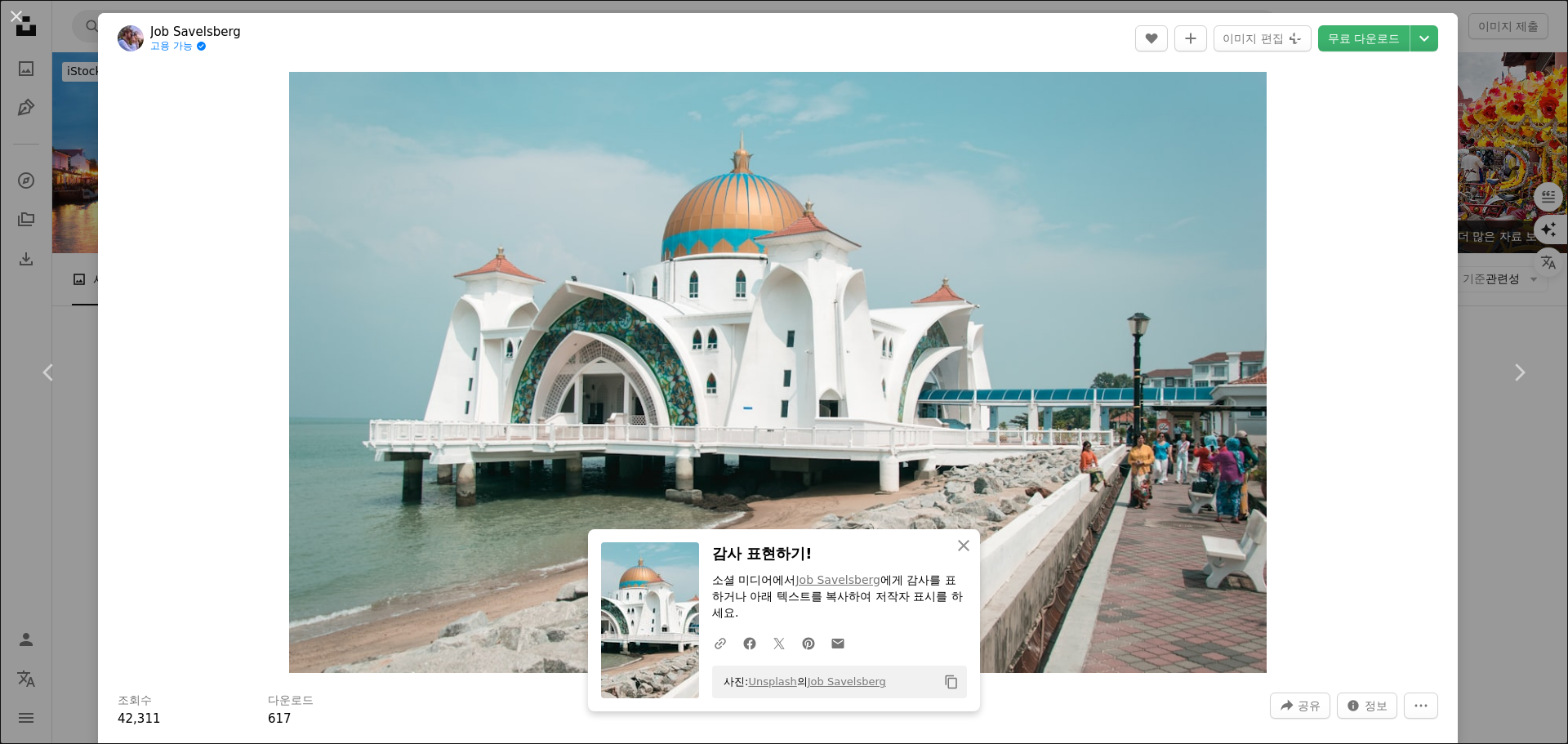
click at [1314, 398] on div "Zoom in" at bounding box center [777, 372] width 1360 height 617
click at [18, 19] on button "An X shape" at bounding box center [16, 16] width 19 height 19
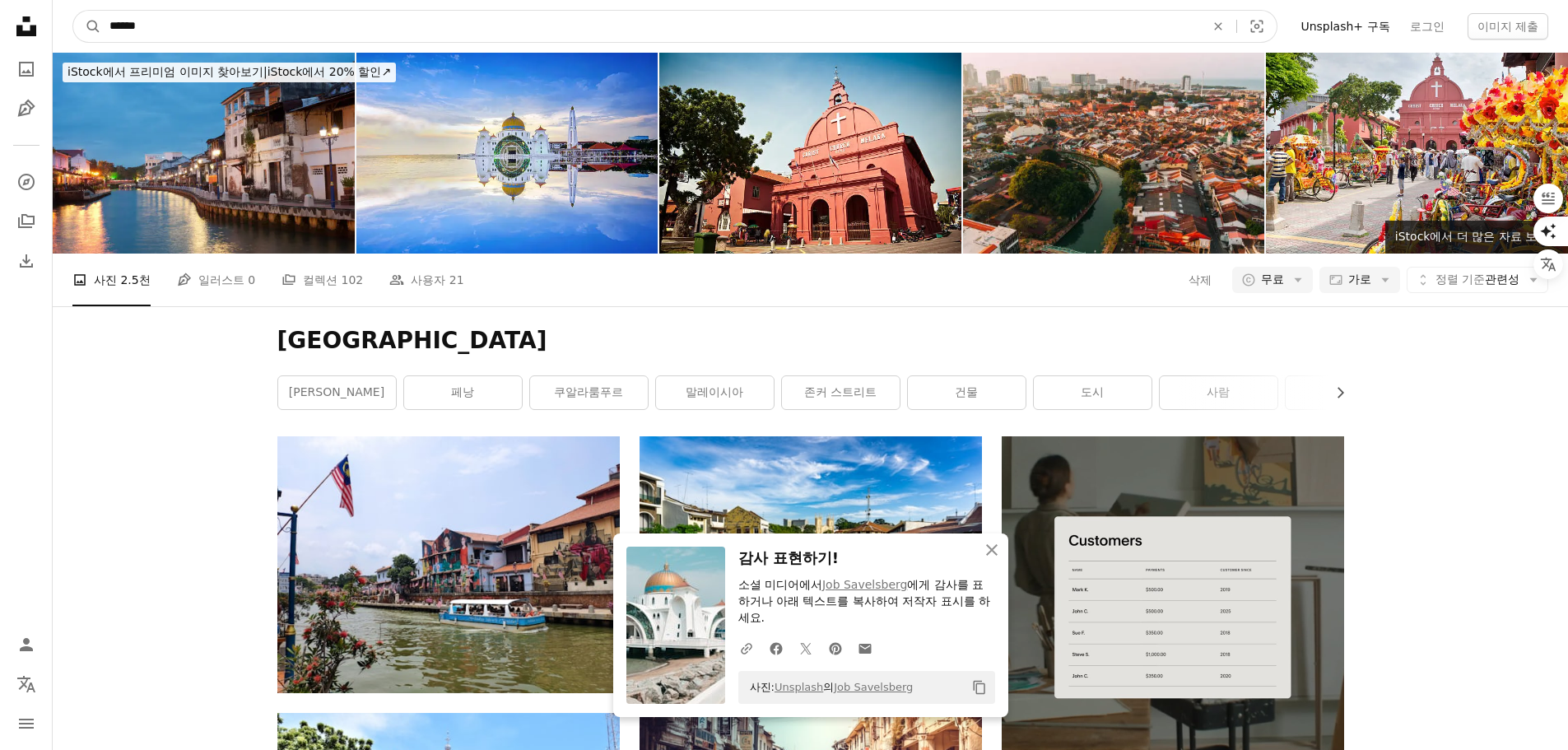
click at [210, 20] on input "******" at bounding box center [651, 26] width 1099 height 31
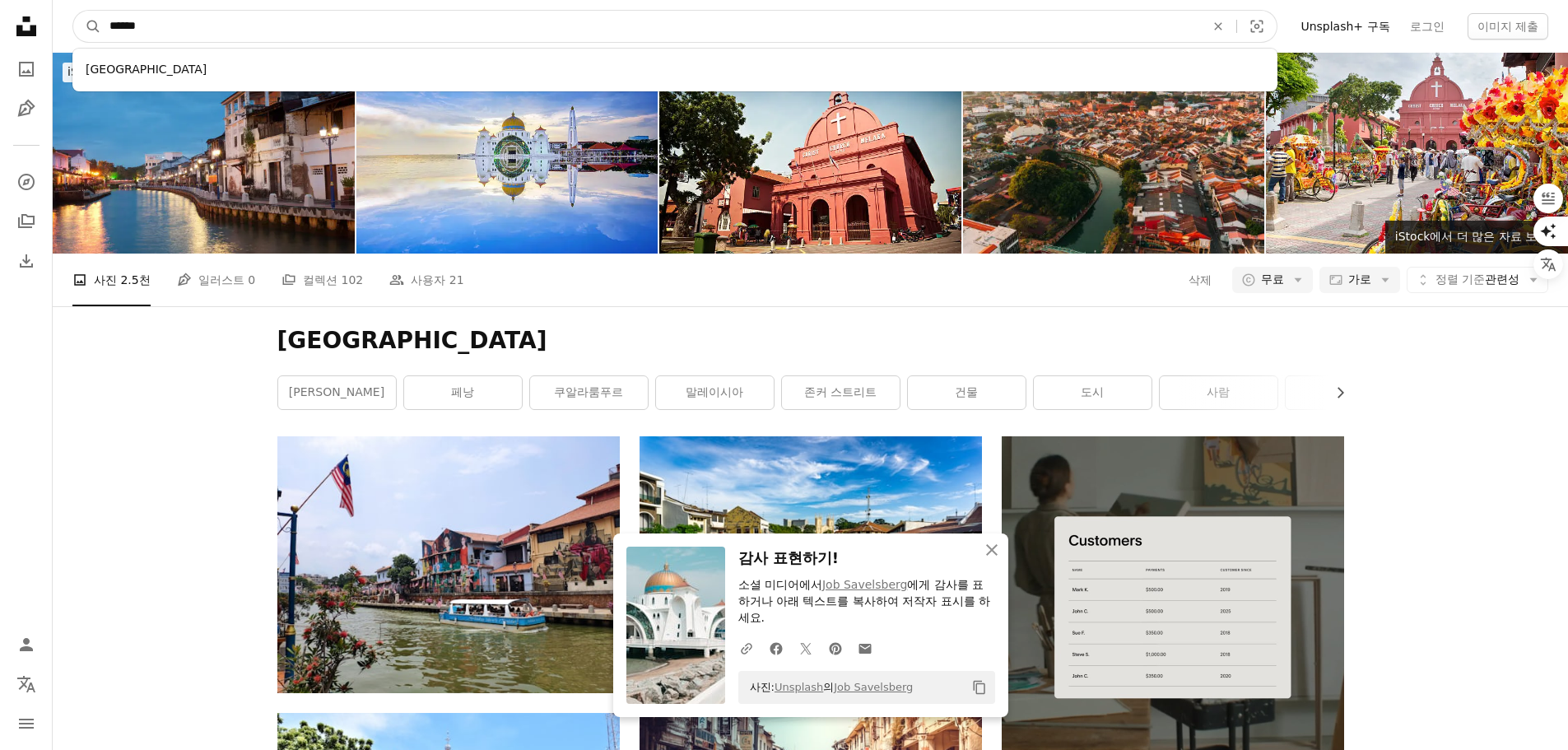
drag, startPoint x: 200, startPoint y: 22, endPoint x: 103, endPoint y: 22, distance: 97.0
click at [103, 22] on input "******" at bounding box center [651, 26] width 1099 height 31
paste input "*****"
type input "**********"
click at [74, 11] on button "A magnifying glass" at bounding box center [88, 26] width 28 height 31
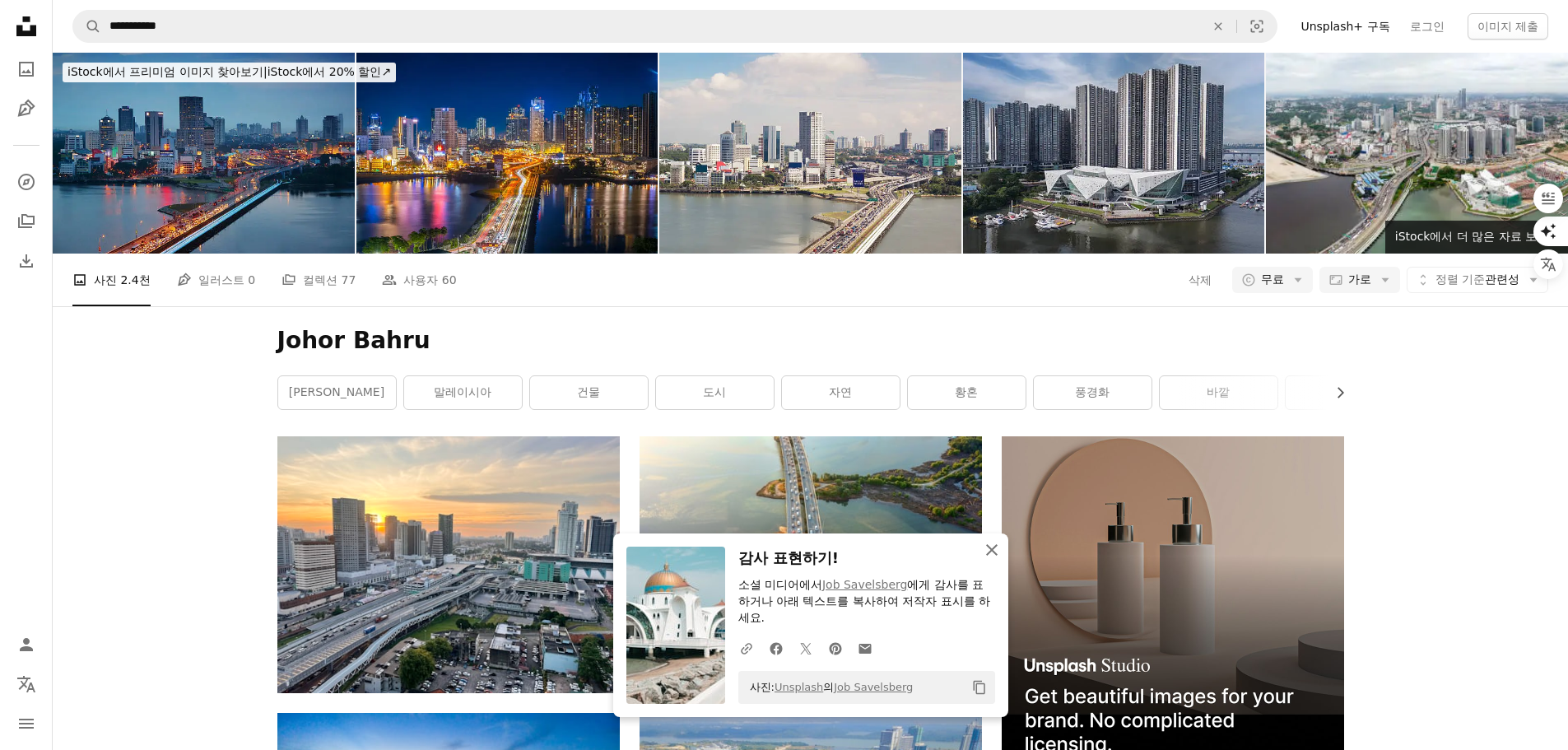
click at [989, 550] on icon "An X shape" at bounding box center [992, 550] width 20 height 20
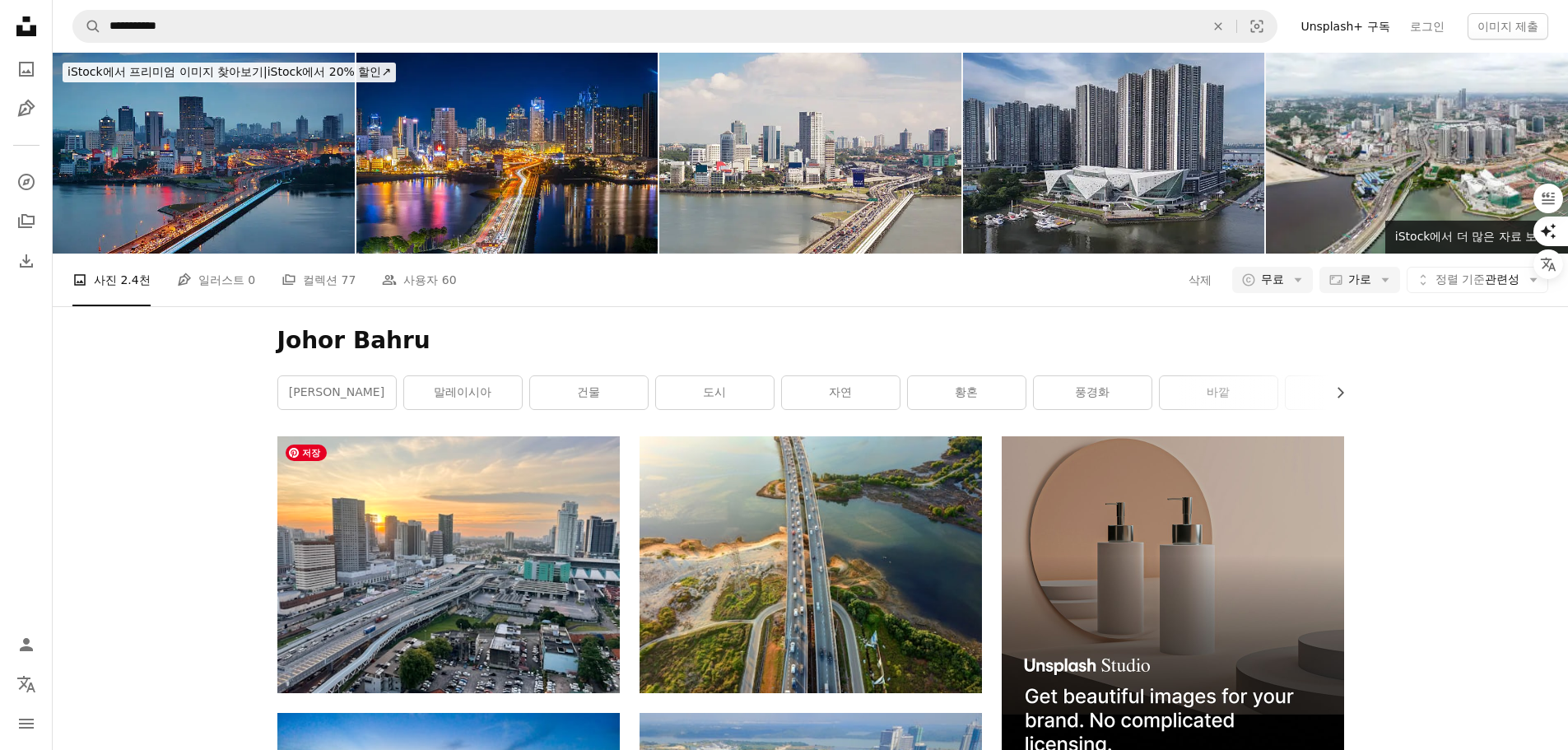
scroll to position [329, 0]
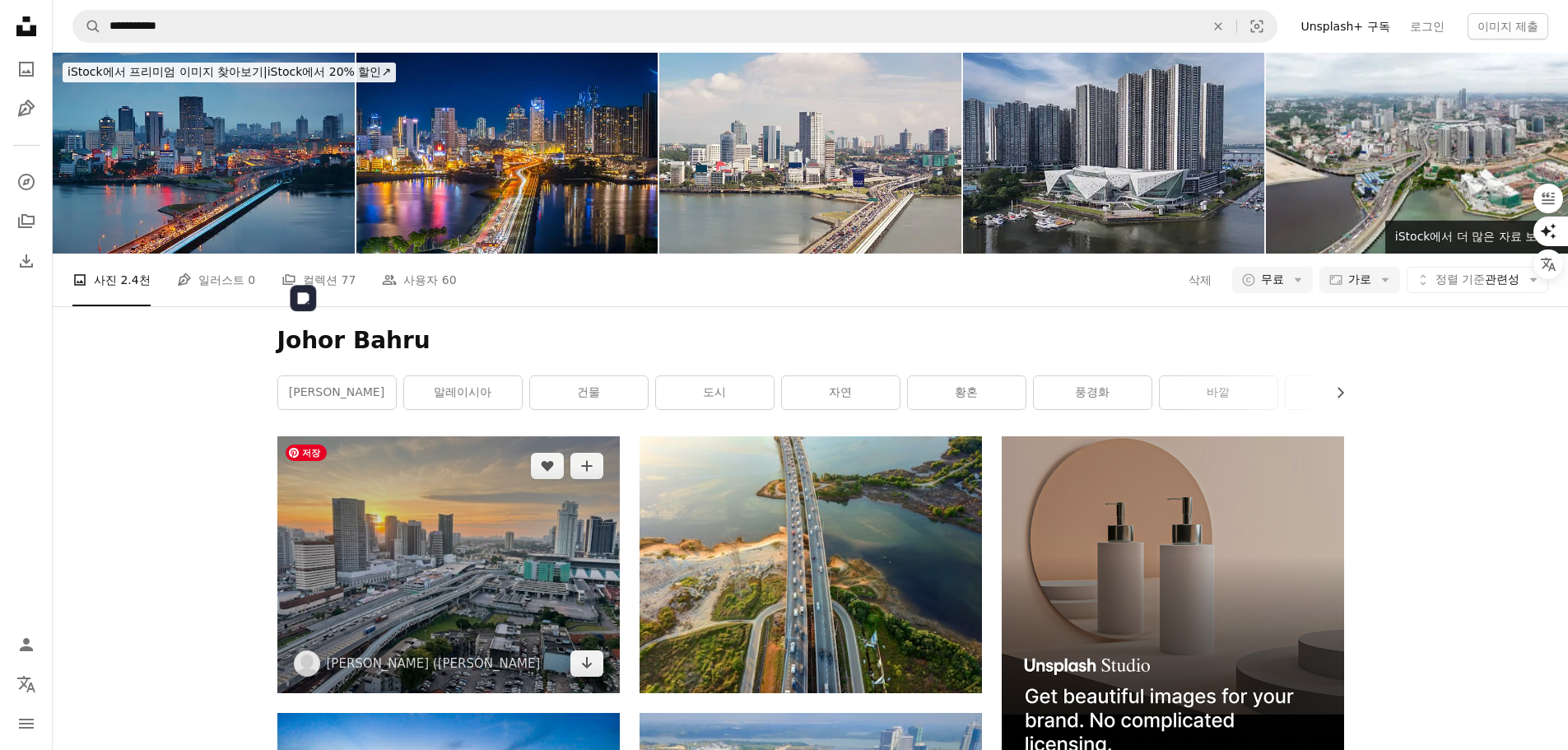
click at [477, 436] on img at bounding box center [449, 565] width 342 height 257
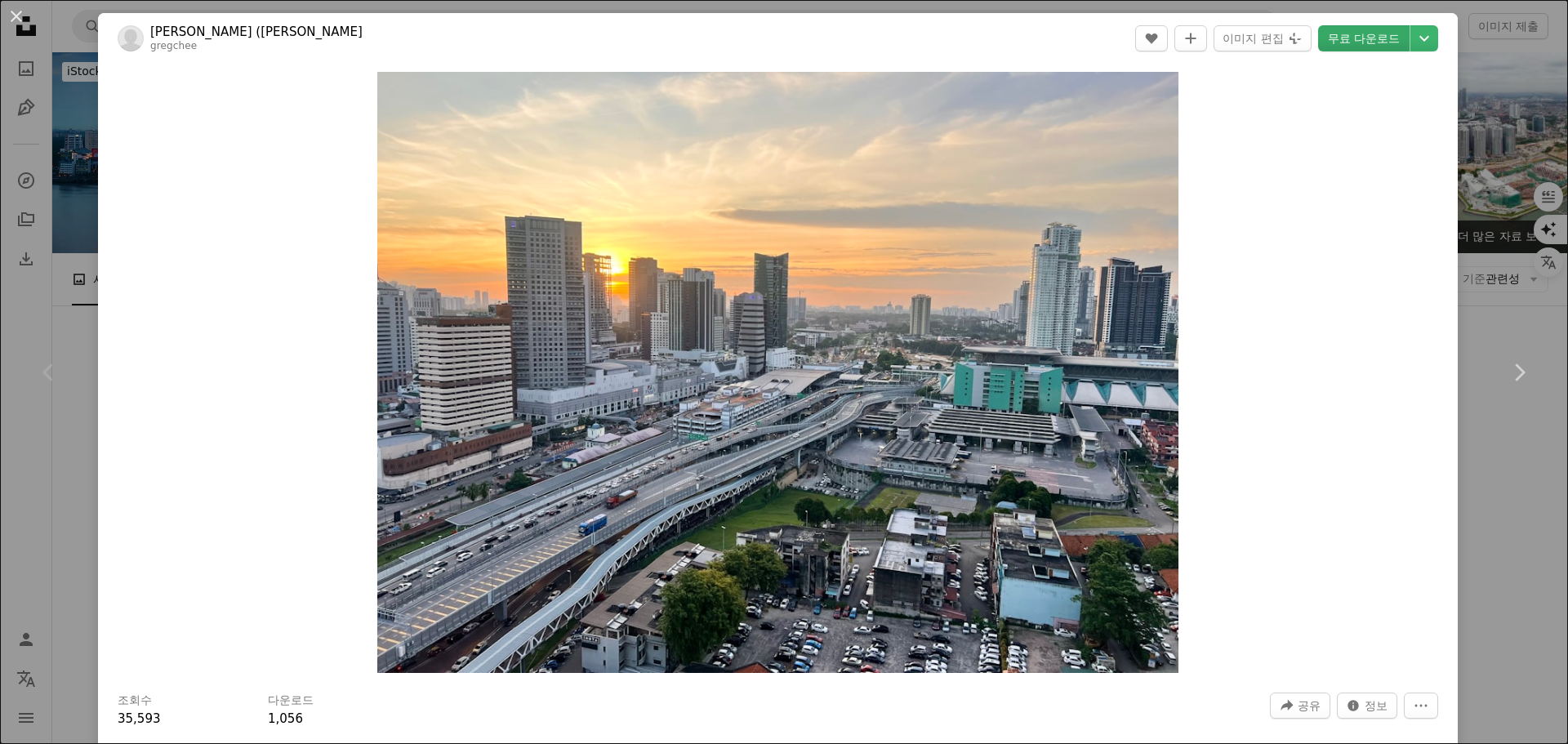
click at [1354, 41] on link "무료 다운로드" at bounding box center [1364, 39] width 91 height 26
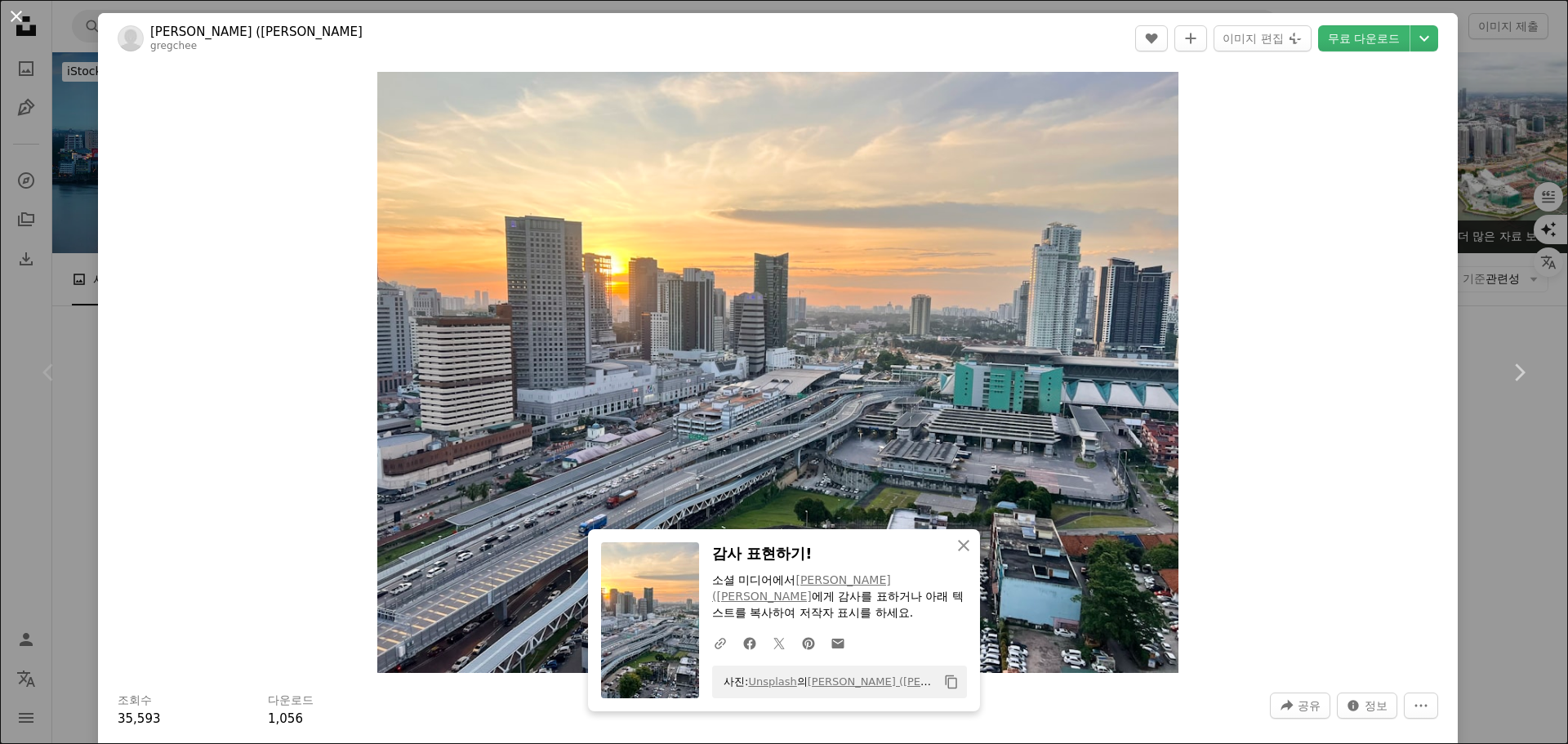
click at [11, 18] on button "An X shape" at bounding box center [16, 16] width 19 height 19
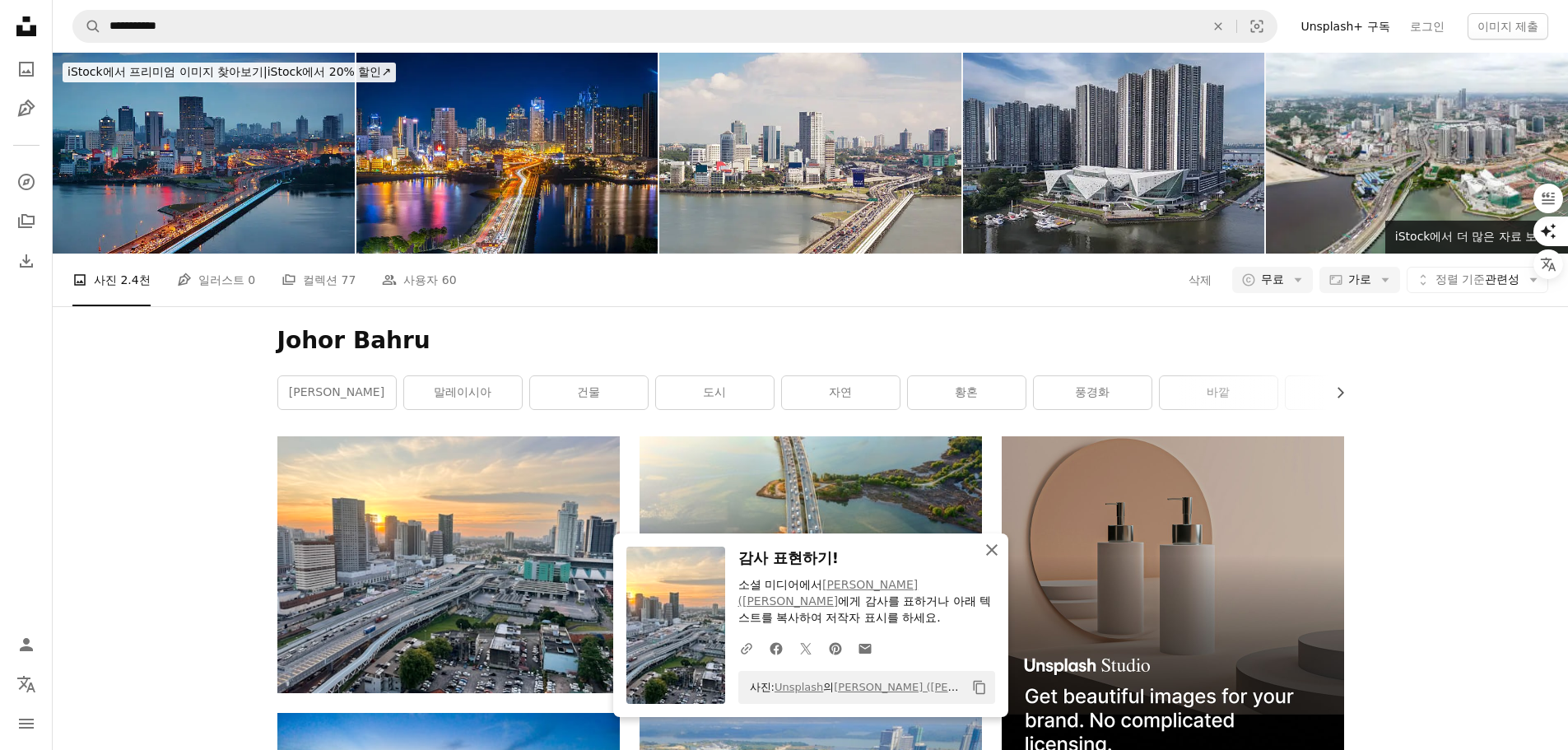
click at [993, 546] on icon "An X shape" at bounding box center [992, 550] width 20 height 20
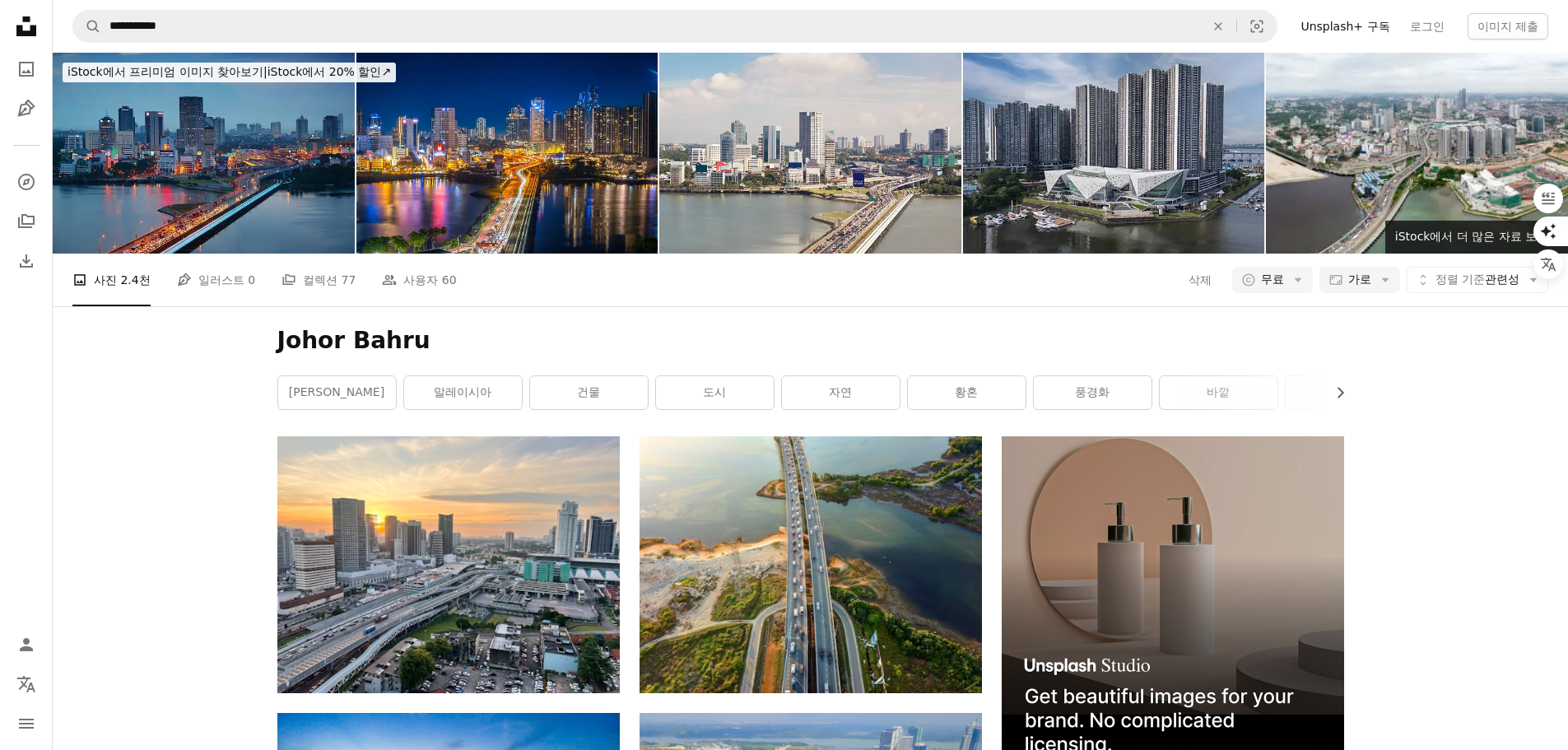
scroll to position [741, 0]
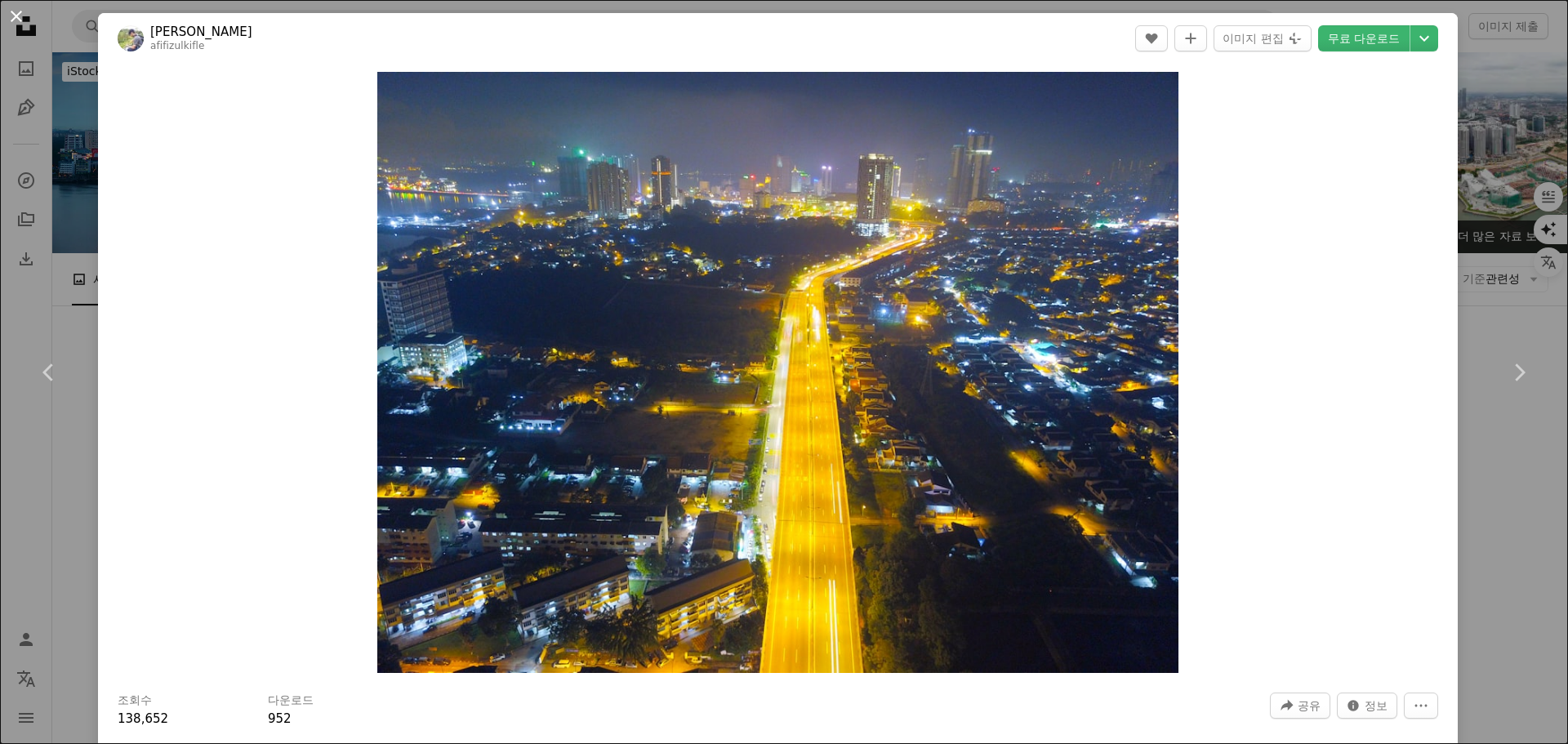
click at [16, 17] on button "An X shape" at bounding box center [16, 16] width 19 height 19
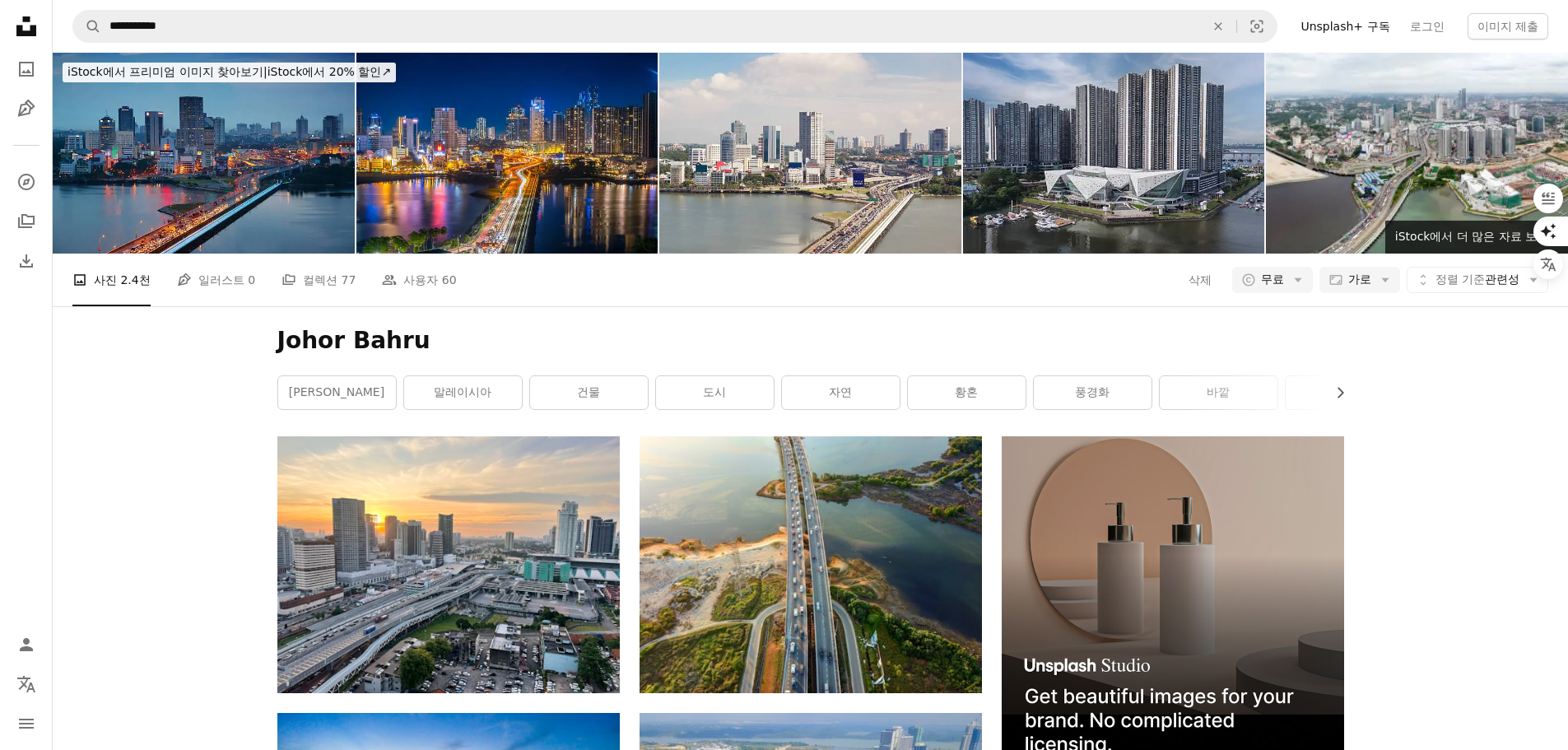
scroll to position [1811, 0]
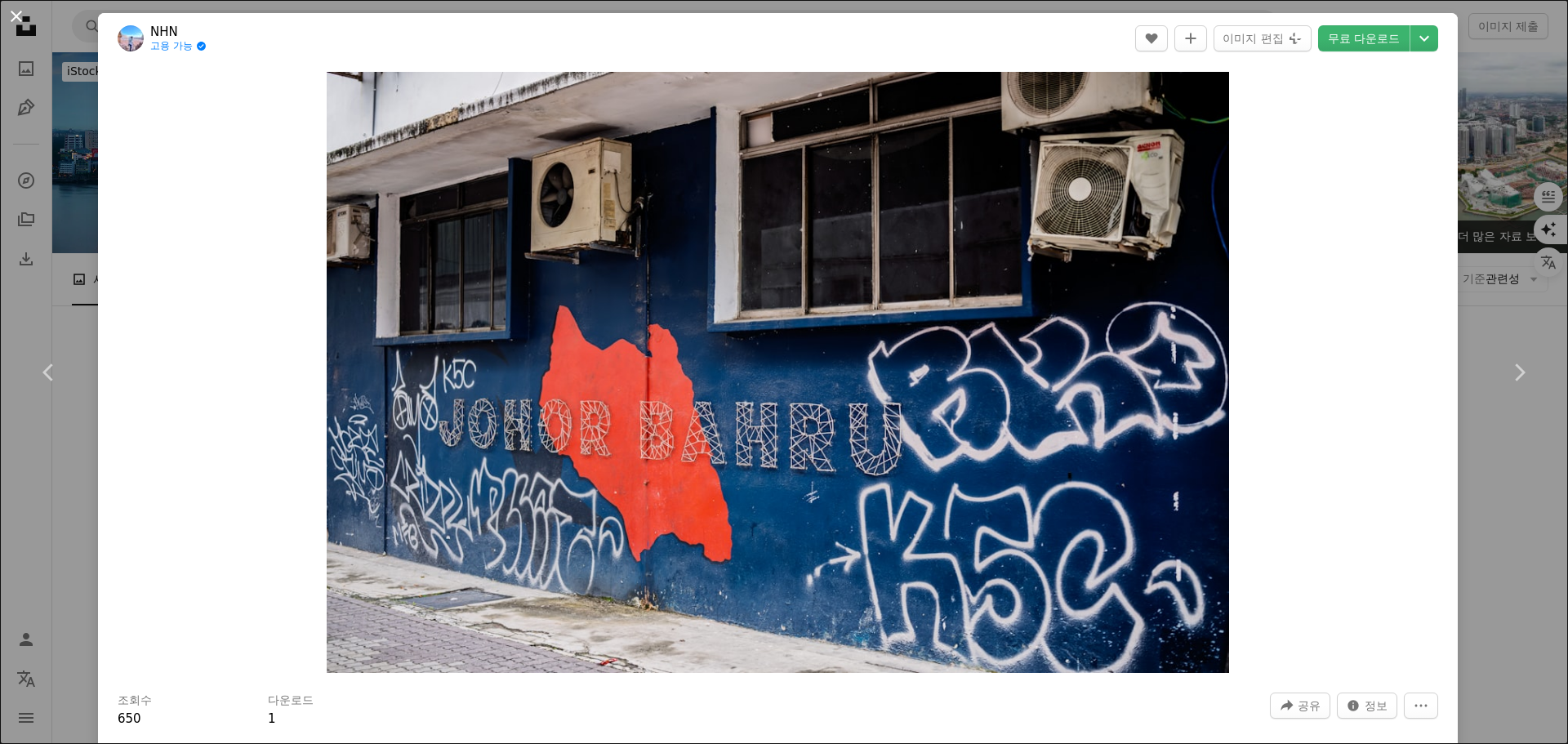
click at [17, 11] on button "An X shape" at bounding box center [16, 16] width 19 height 19
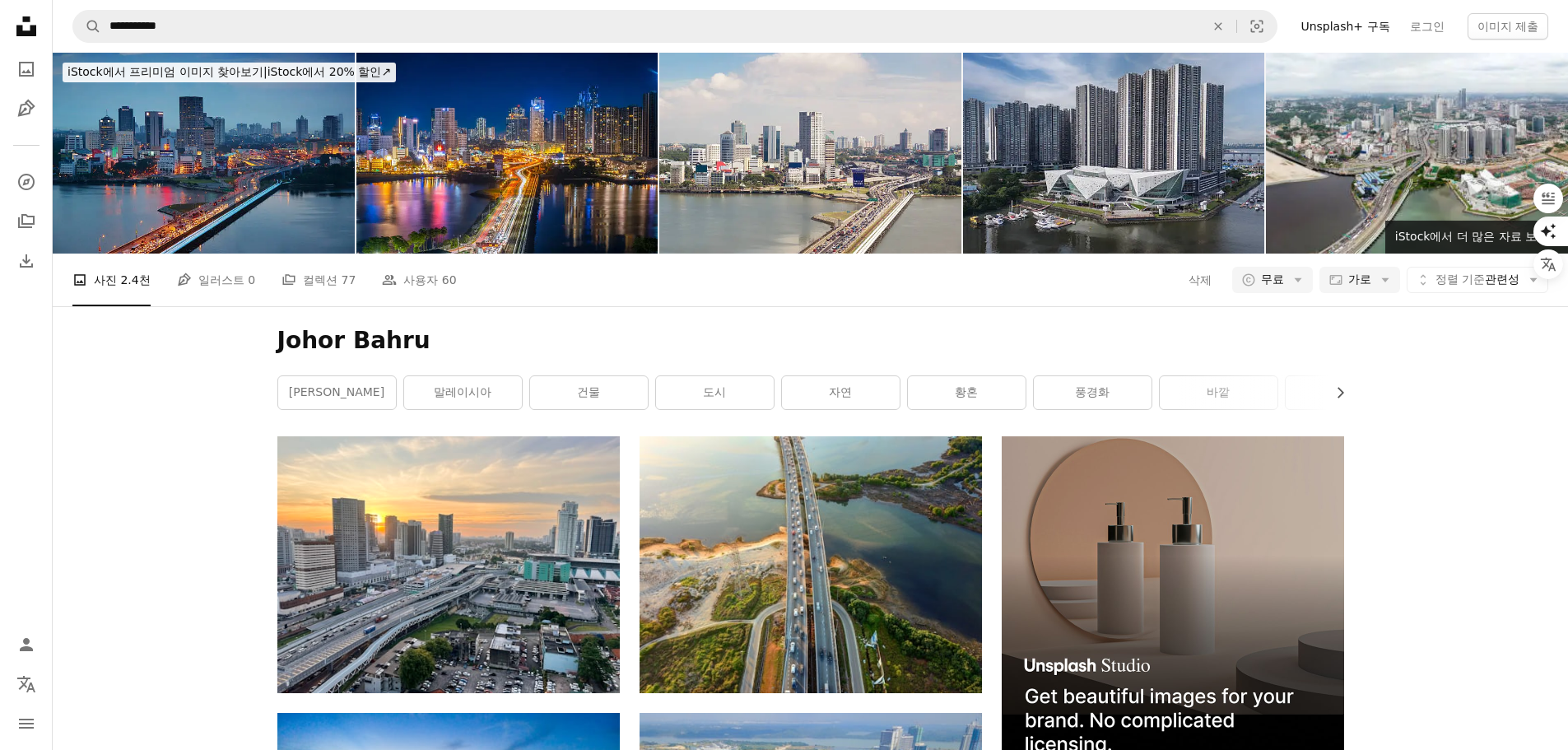
scroll to position [2305, 0]
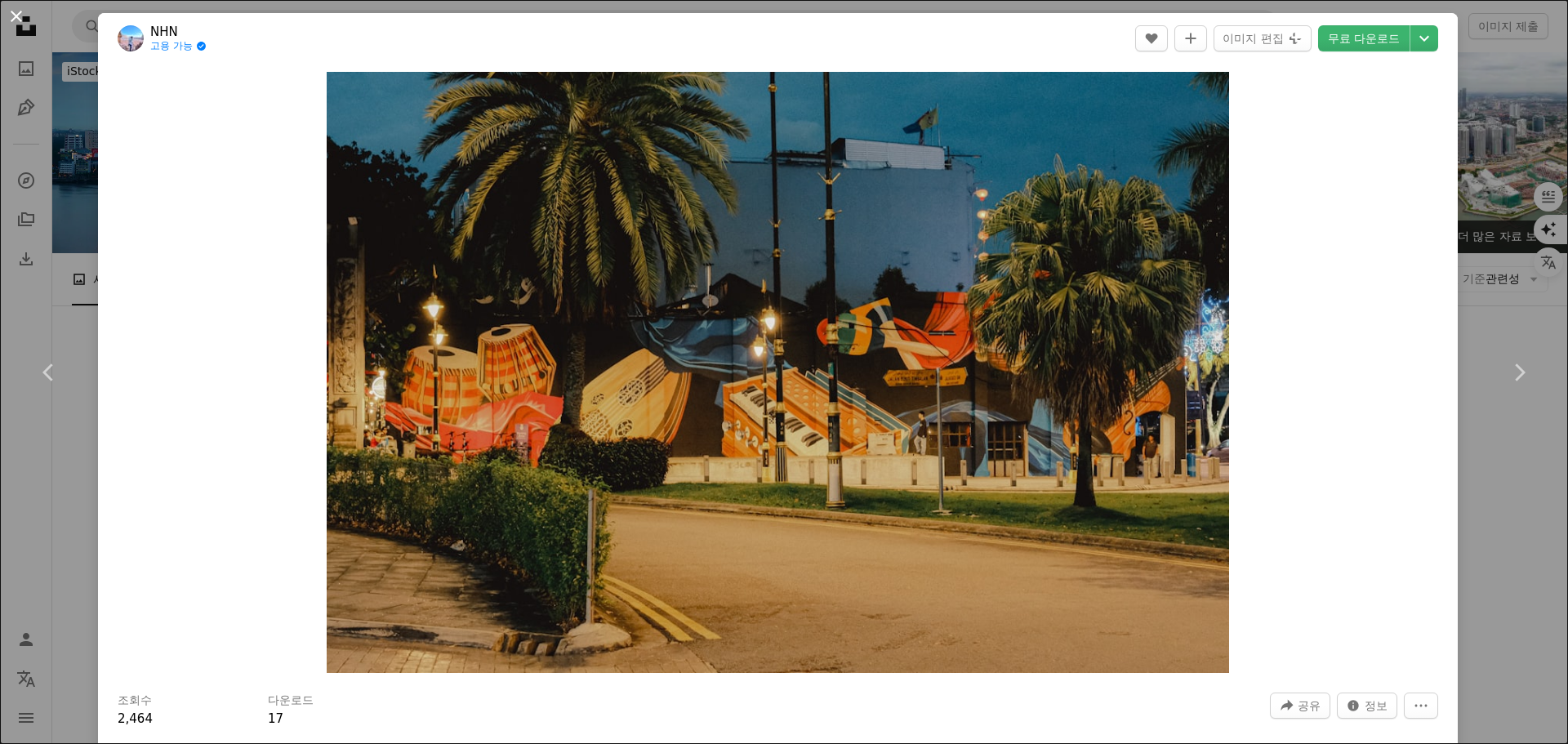
click at [14, 16] on button "An X shape" at bounding box center [16, 16] width 19 height 19
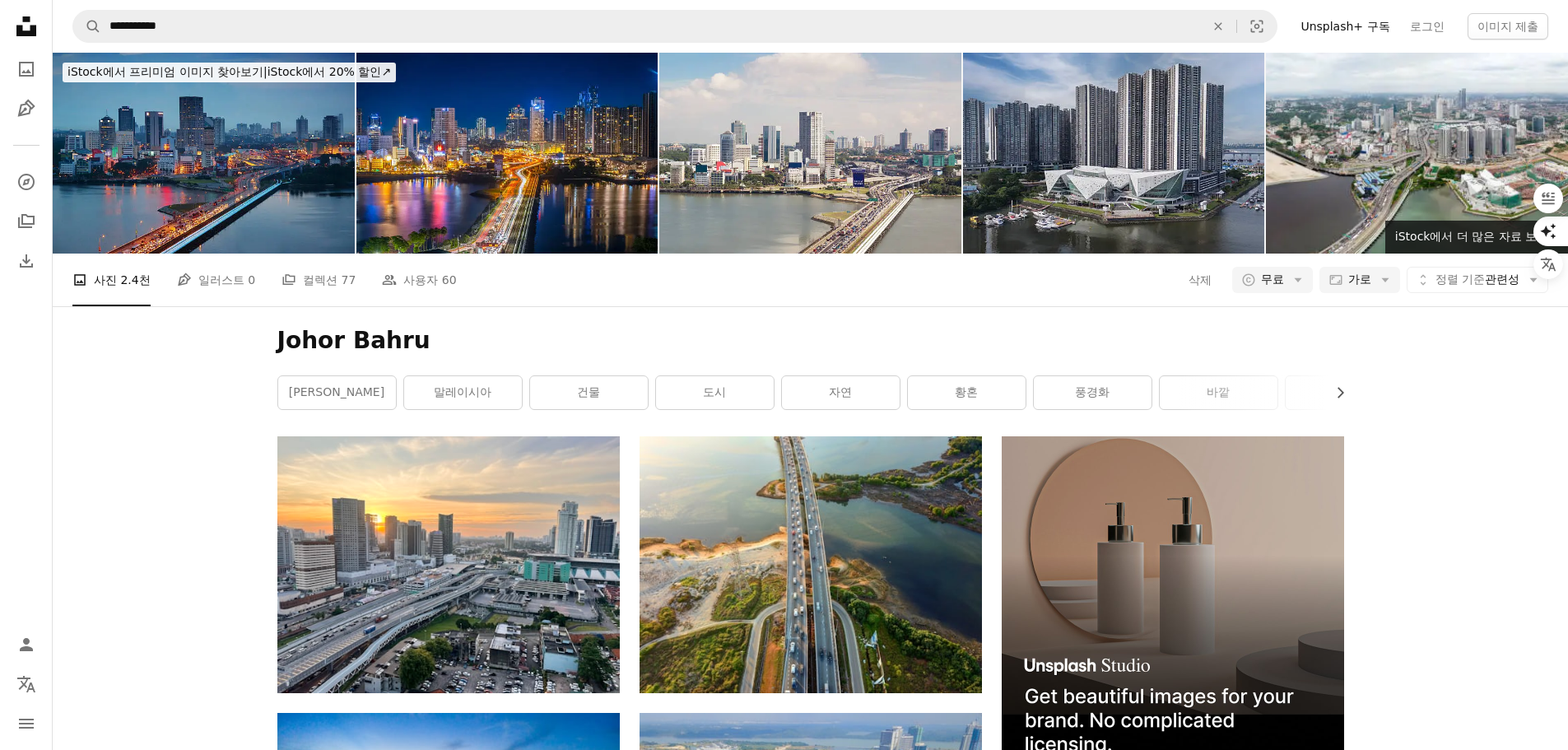
scroll to position [4116, 0]
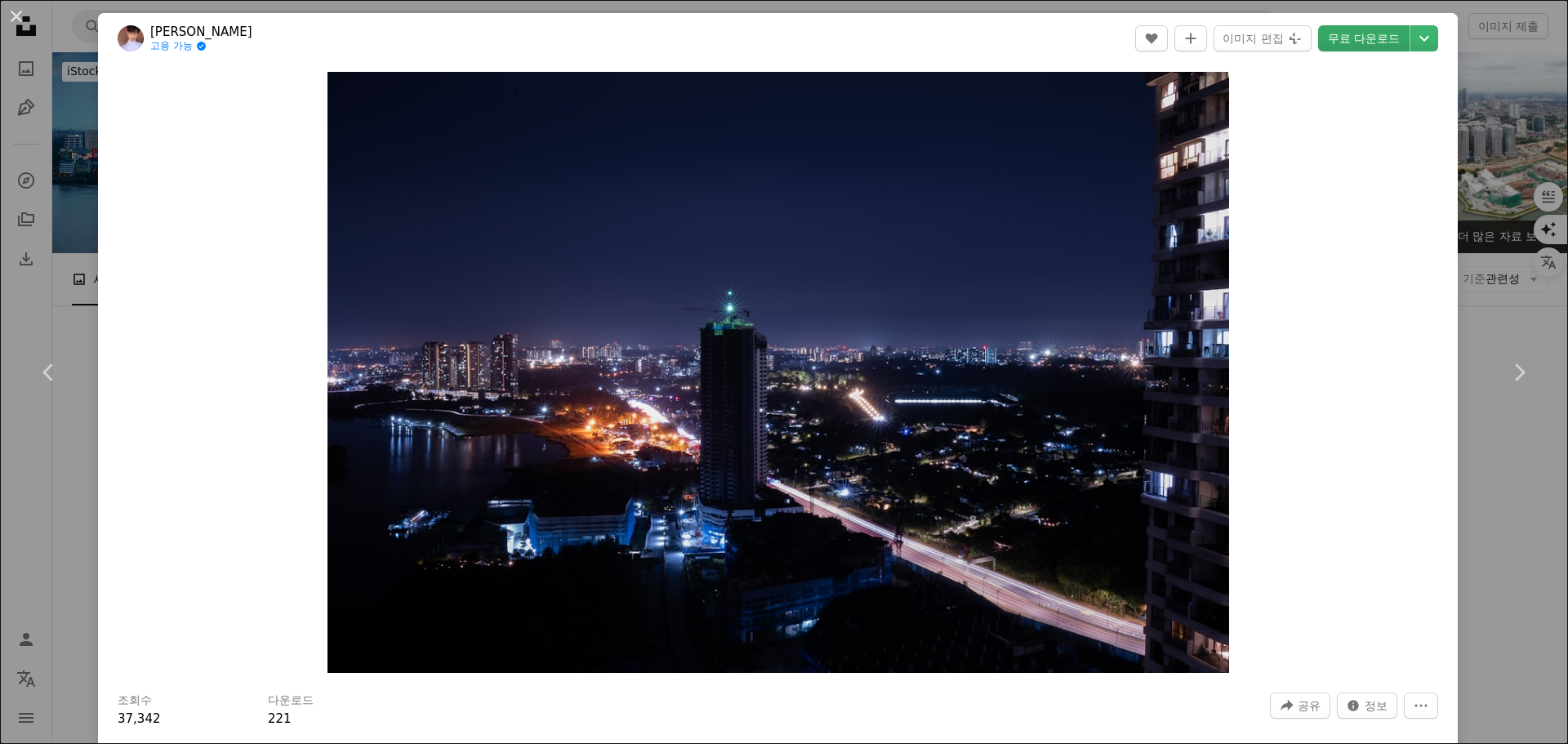
click at [1351, 42] on link "무료 다운로드" at bounding box center [1364, 39] width 91 height 26
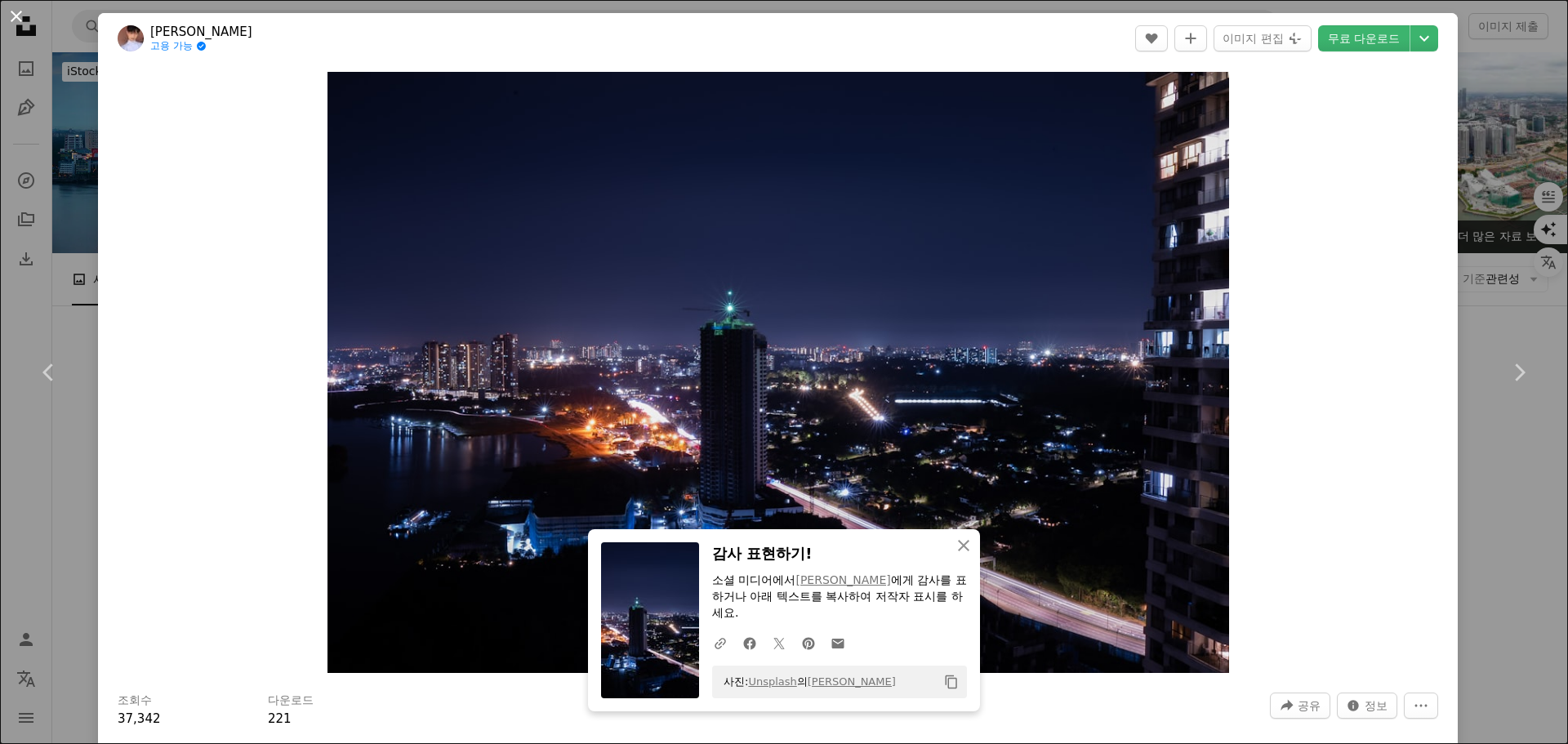
click at [17, 18] on button "An X shape" at bounding box center [16, 16] width 19 height 19
